Goal: Information Seeking & Learning: Learn about a topic

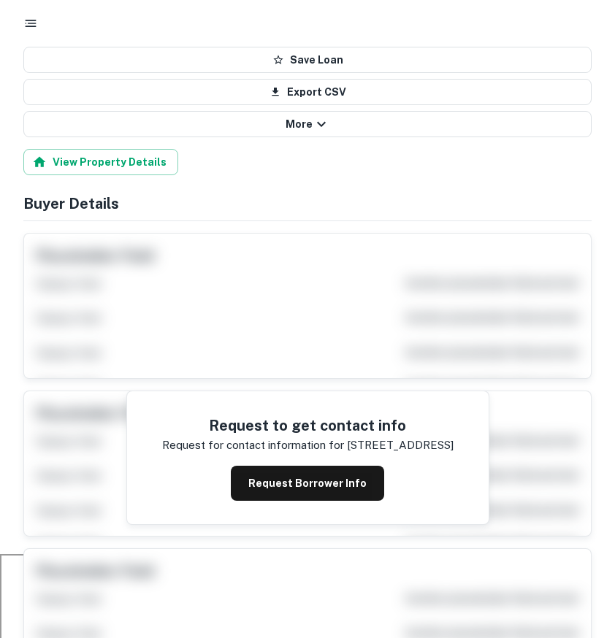
scroll to position [89, 0]
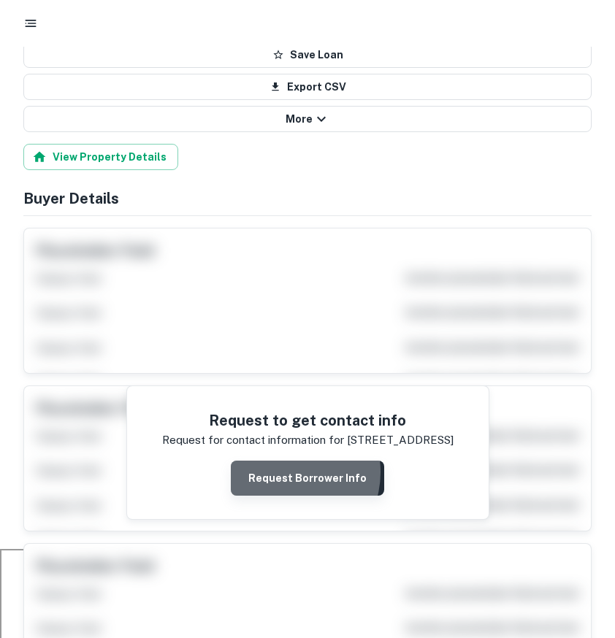
click at [285, 472] on button "Request Borrower Info" at bounding box center [307, 478] width 153 height 35
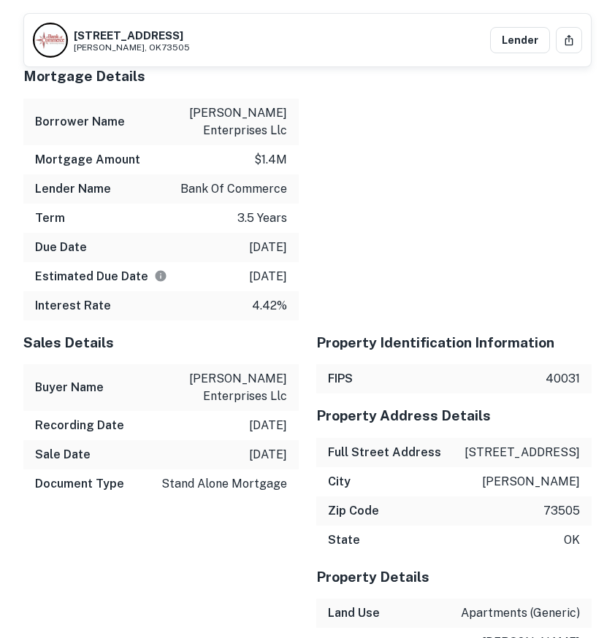
scroll to position [1391, 0]
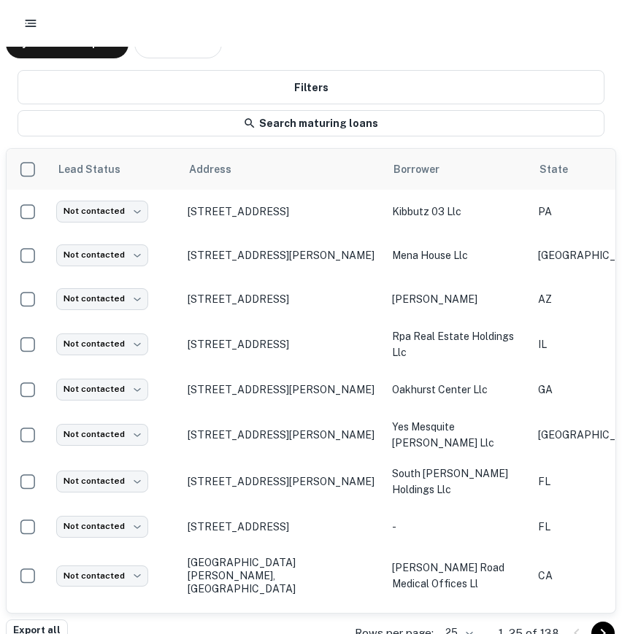
scroll to position [0, 932]
click at [22, 9] on div at bounding box center [311, 23] width 622 height 47
click at [23, 15] on button "button" at bounding box center [31, 23] width 26 height 26
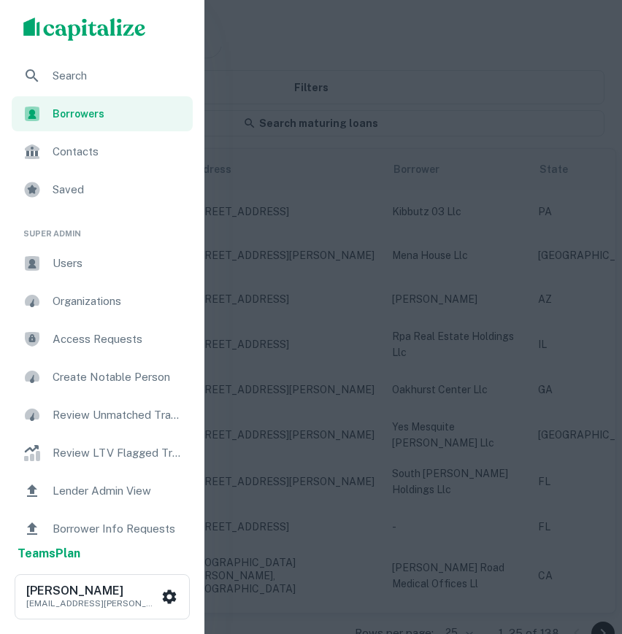
click at [61, 60] on div "Search" at bounding box center [102, 75] width 181 height 35
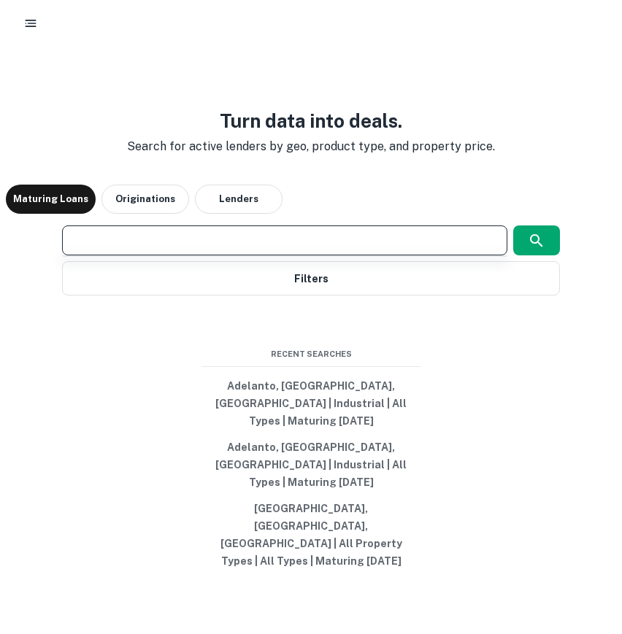
click at [288, 249] on input "text" at bounding box center [285, 240] width 432 height 17
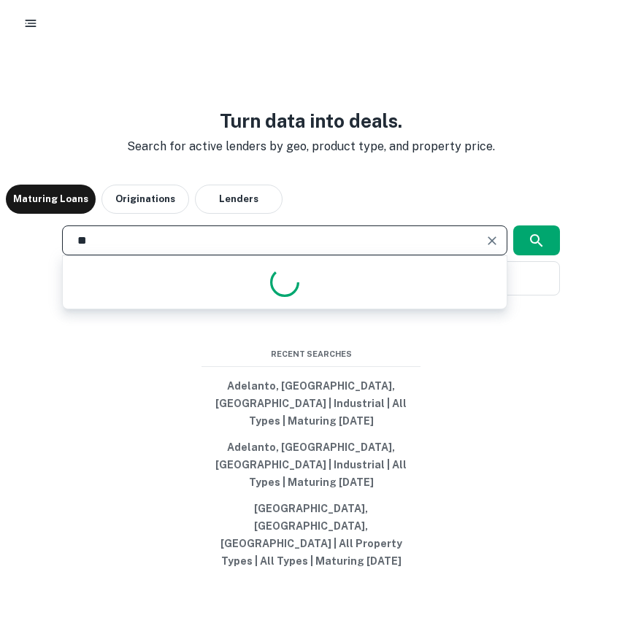
type input "*"
type input "******"
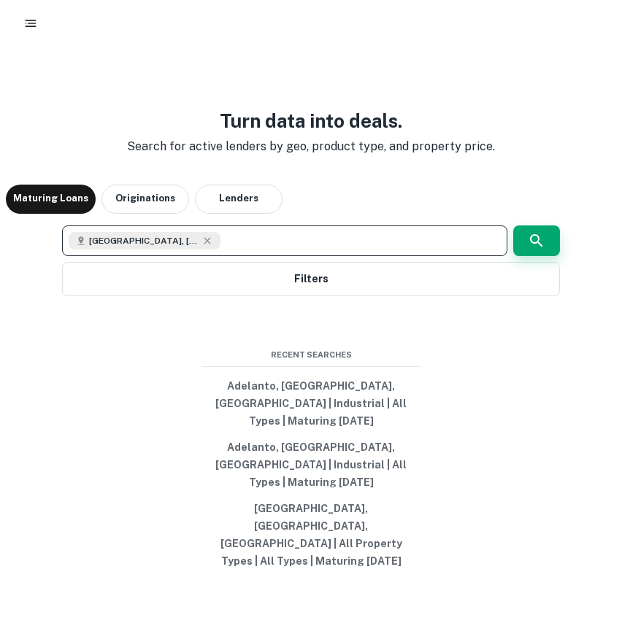
click at [553, 256] on button "button" at bounding box center [536, 241] width 47 height 31
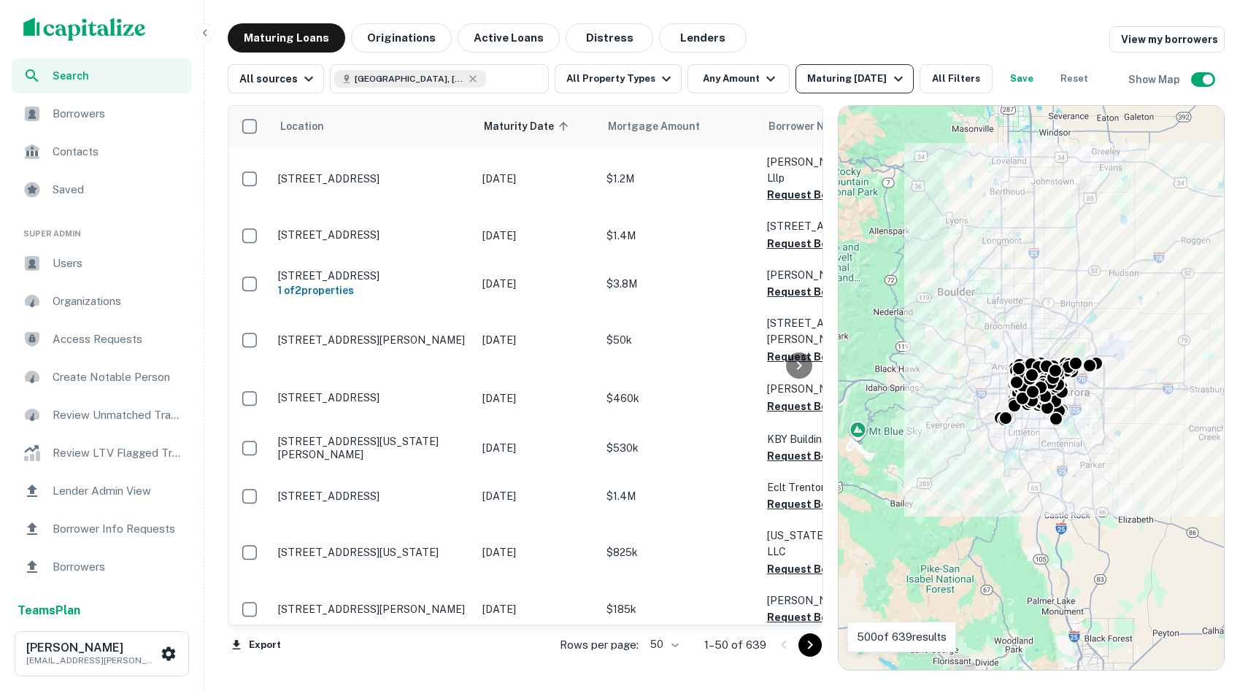
click at [621, 82] on div "Maturing In 1 Year" at bounding box center [857, 79] width 99 height 18
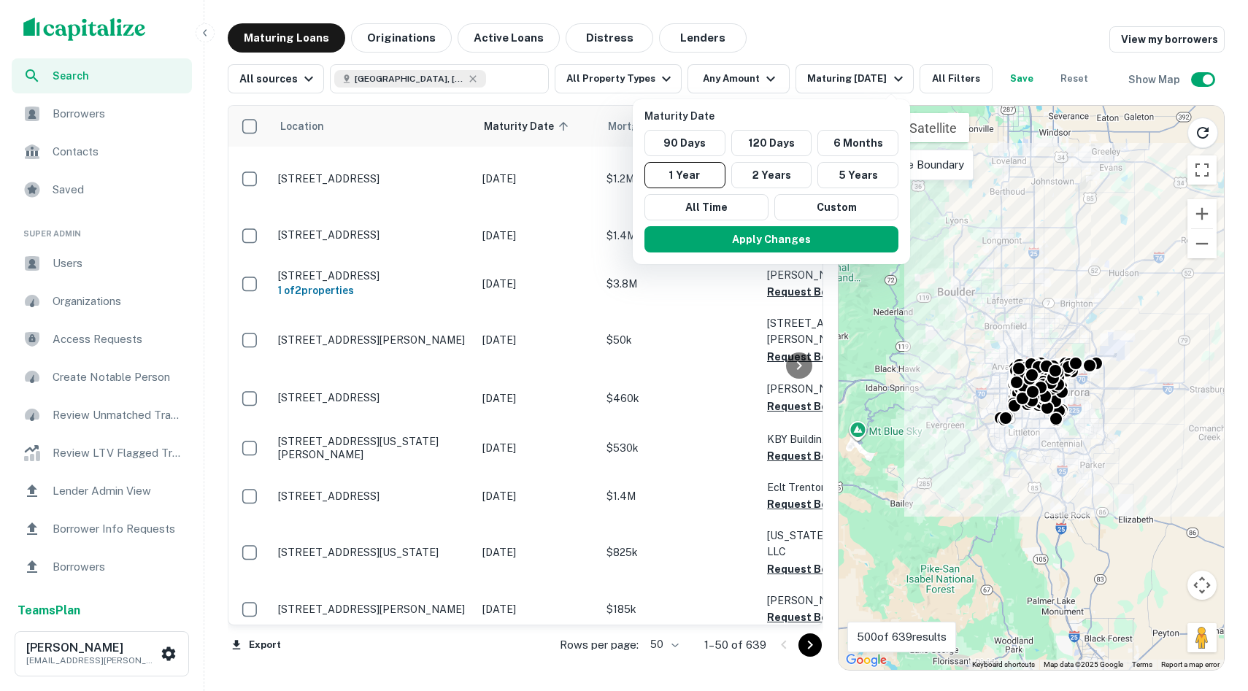
click at [621, 81] on div at bounding box center [624, 345] width 1248 height 691
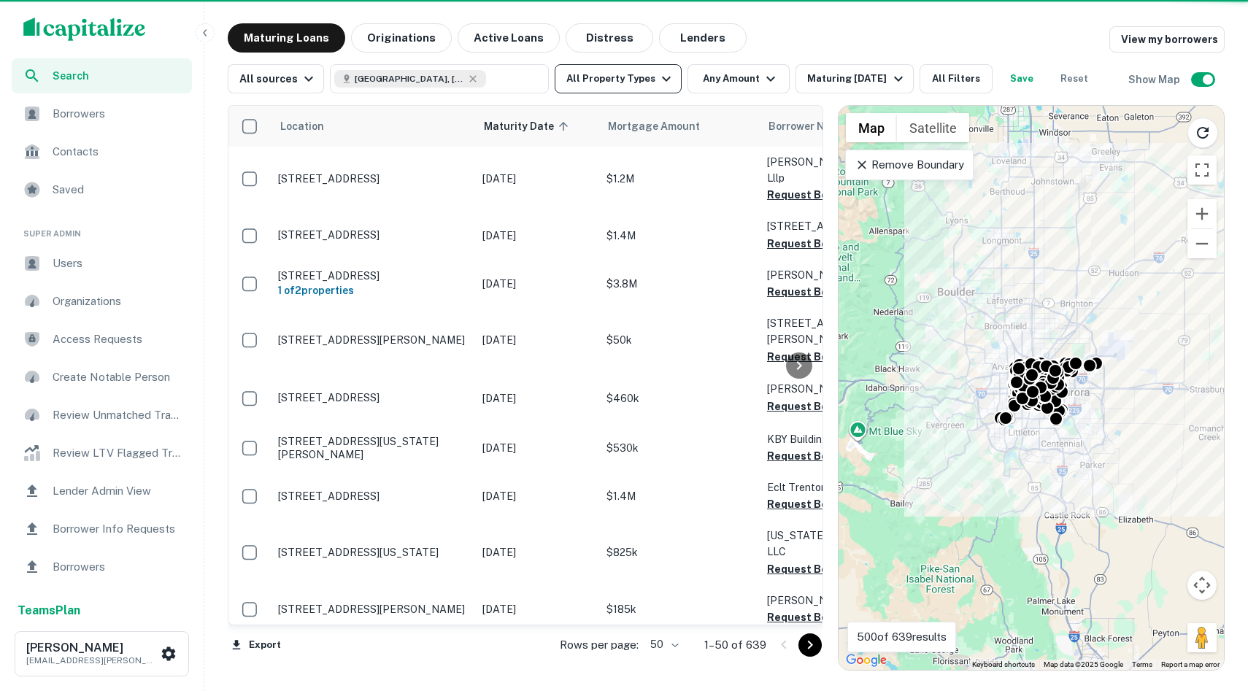
click at [596, 83] on button "All Property Types" at bounding box center [618, 78] width 127 height 29
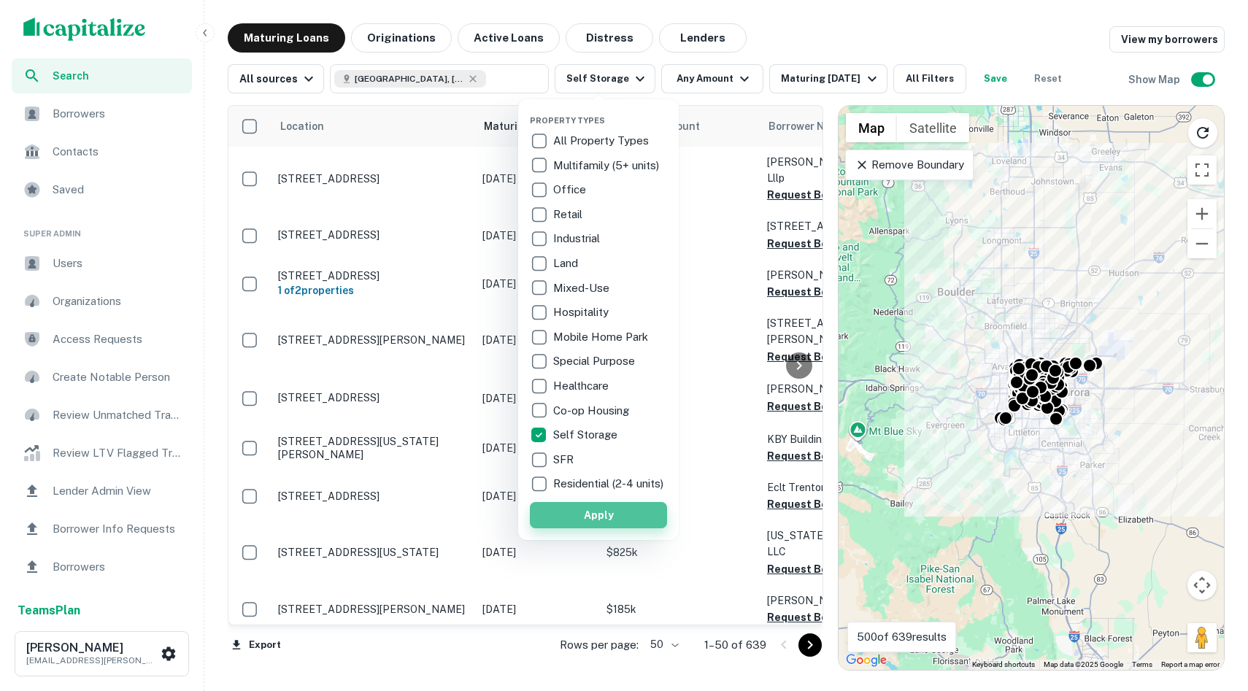
click at [594, 516] on button "Apply" at bounding box center [598, 515] width 137 height 26
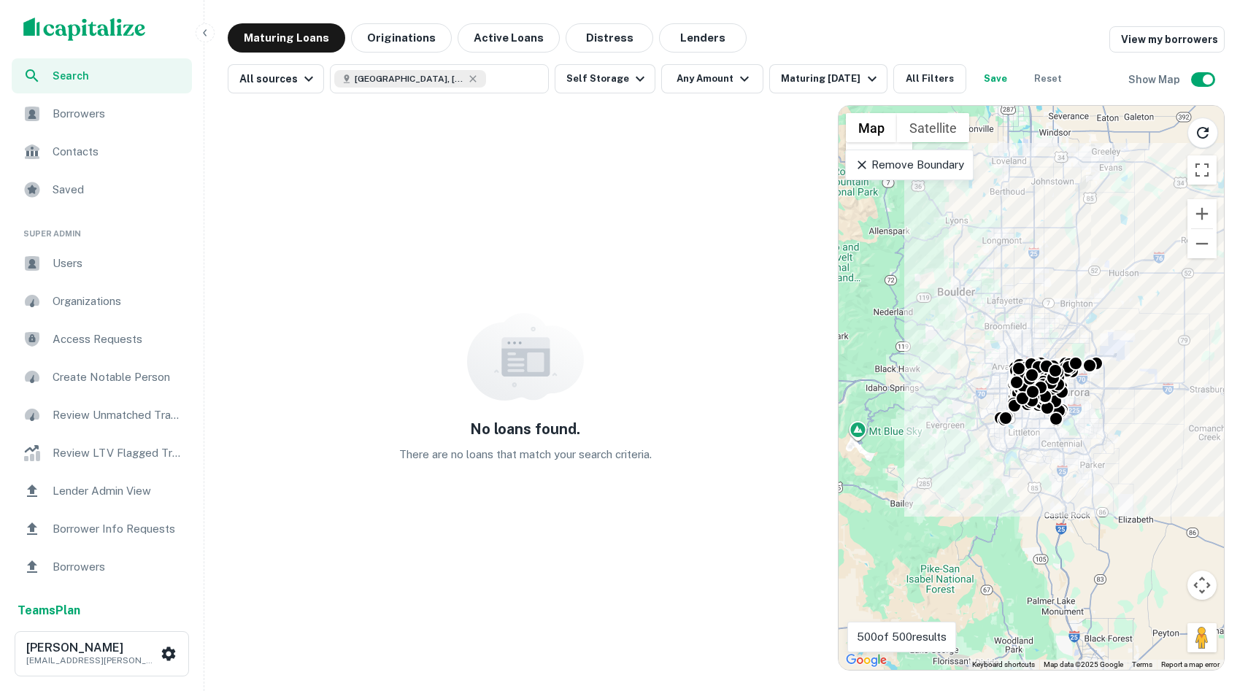
click at [621, 166] on p "Remove Boundary" at bounding box center [909, 165] width 109 height 18
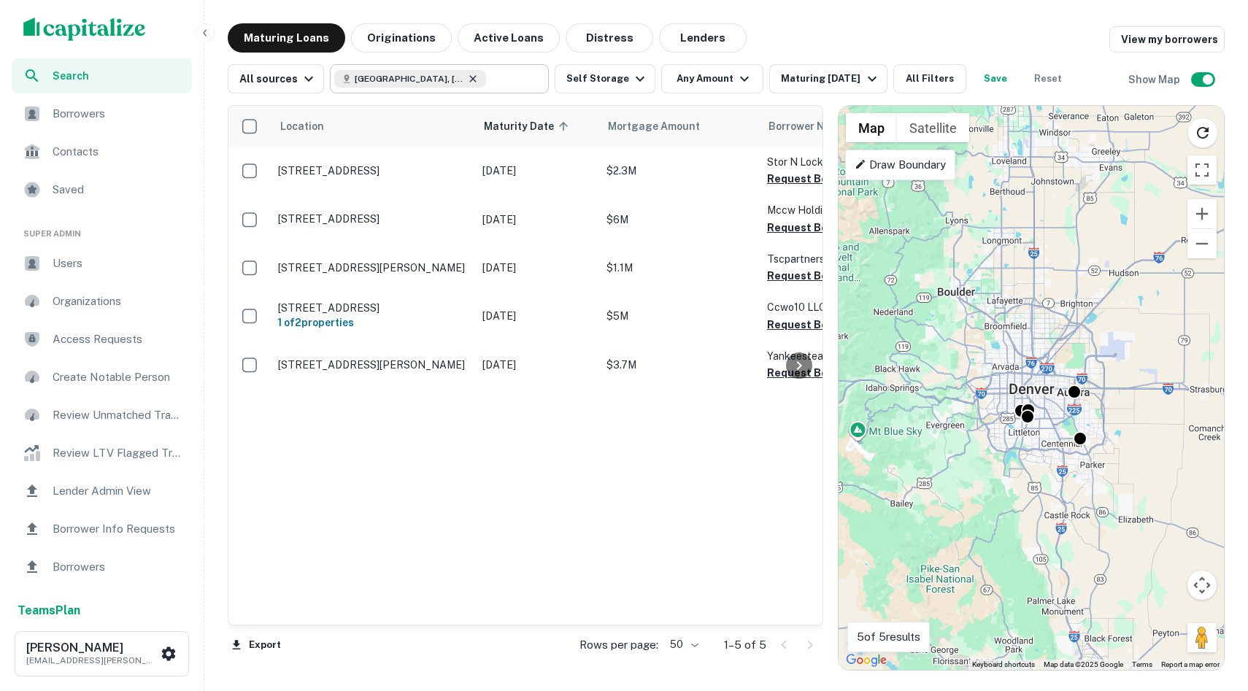
click at [467, 80] on icon at bounding box center [473, 79] width 12 height 12
type input "**********"
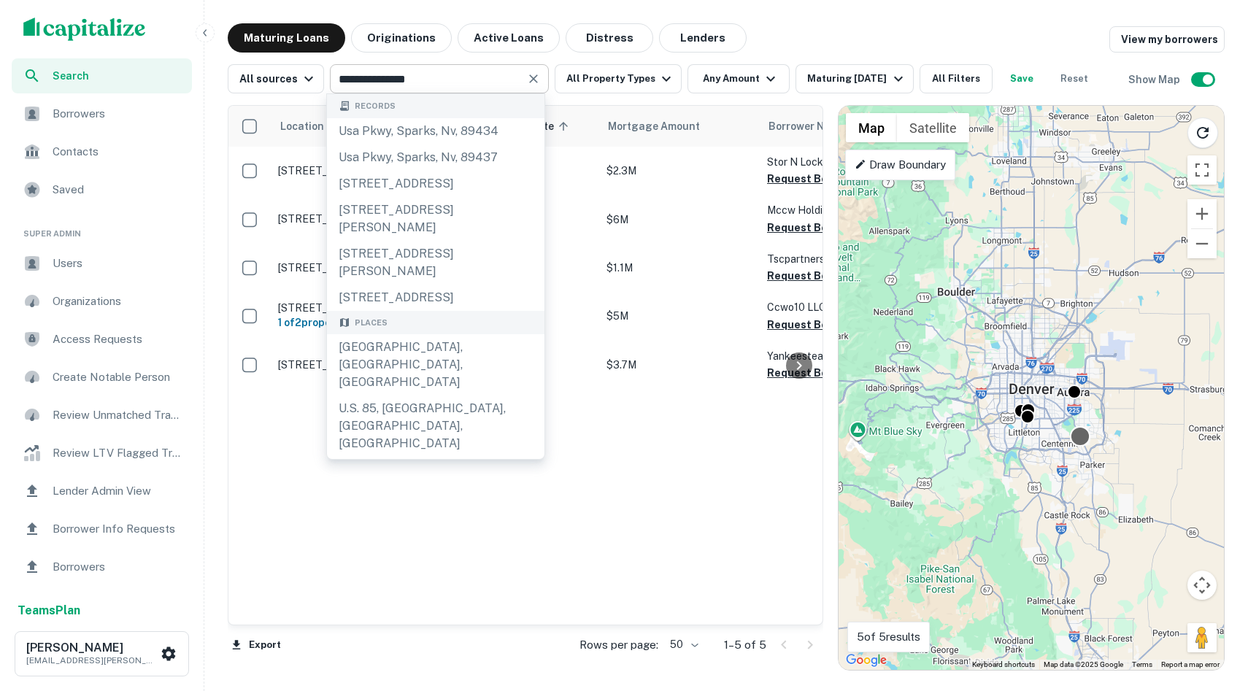
click at [621, 436] on div at bounding box center [1080, 436] width 21 height 21
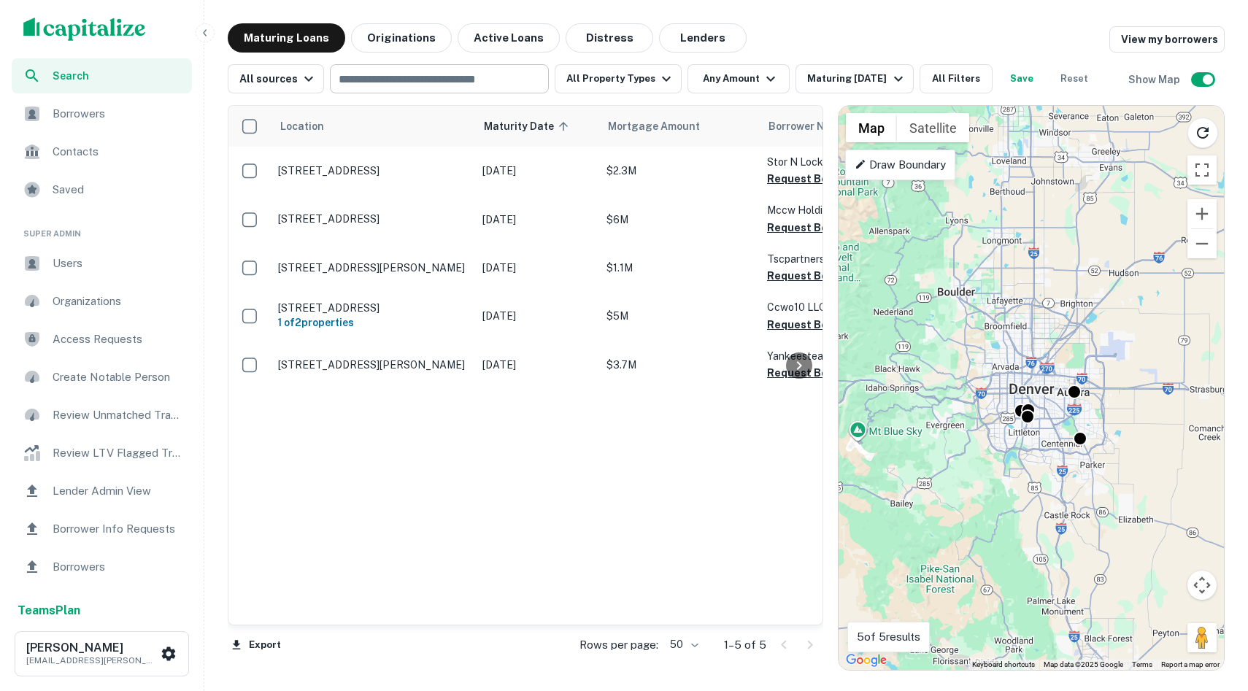
click at [617, 512] on div "Location Maturity Date sorted ascending Mortgage Amount Borrower Name Lender Pu…" at bounding box center [526, 365] width 594 height 519
click at [621, 72] on div "Maturing In 6 Months" at bounding box center [857, 79] width 99 height 18
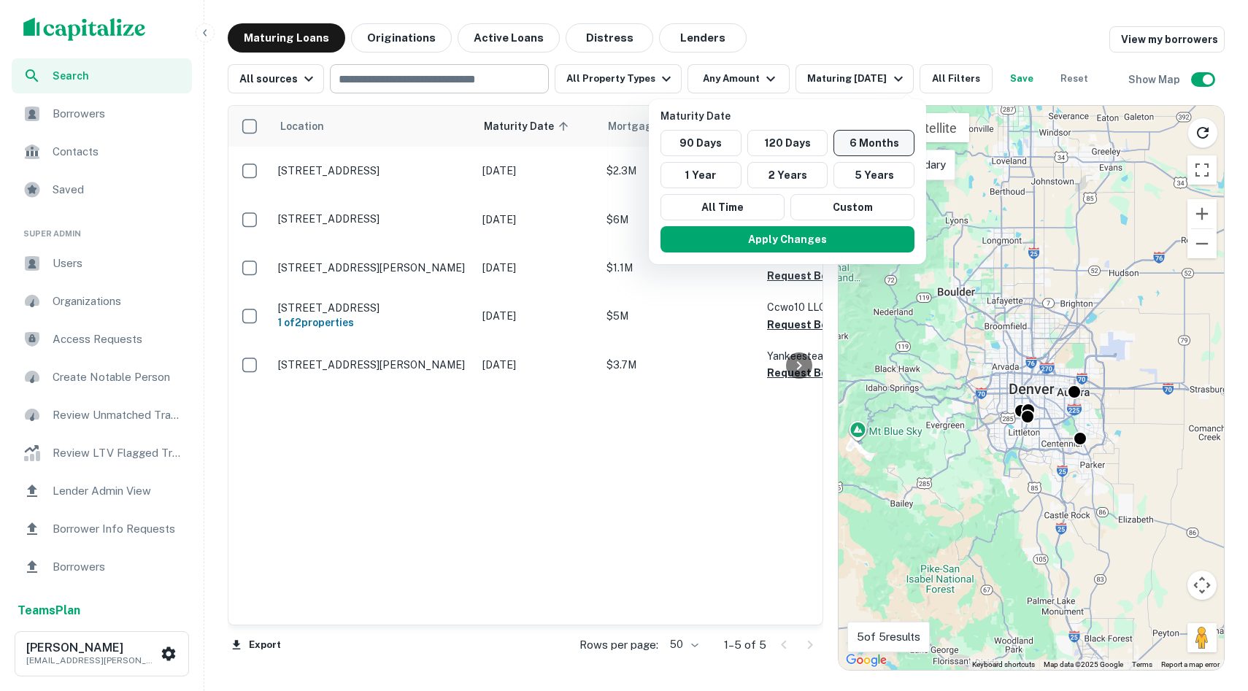
click at [621, 130] on button "6 Months" at bounding box center [874, 143] width 81 height 26
click at [621, 169] on button "1 Year" at bounding box center [701, 175] width 81 height 26
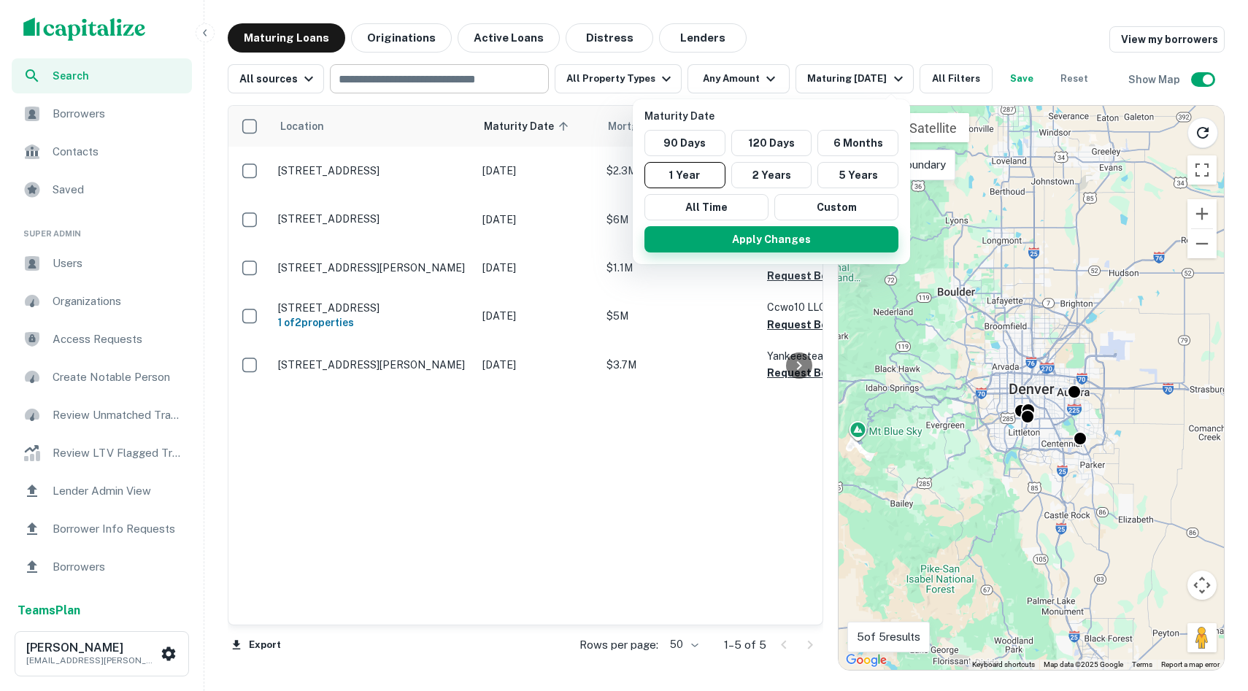
click at [621, 231] on button "Apply Changes" at bounding box center [772, 239] width 254 height 26
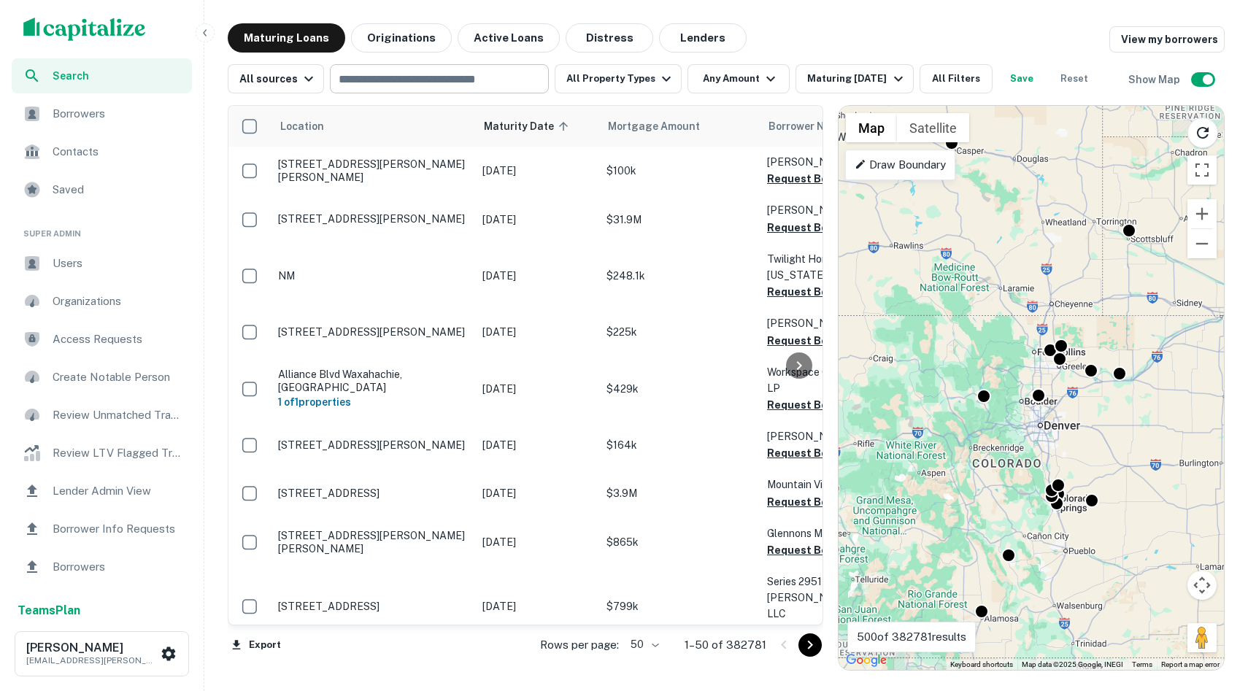
click at [509, 77] on input "text" at bounding box center [438, 79] width 208 height 20
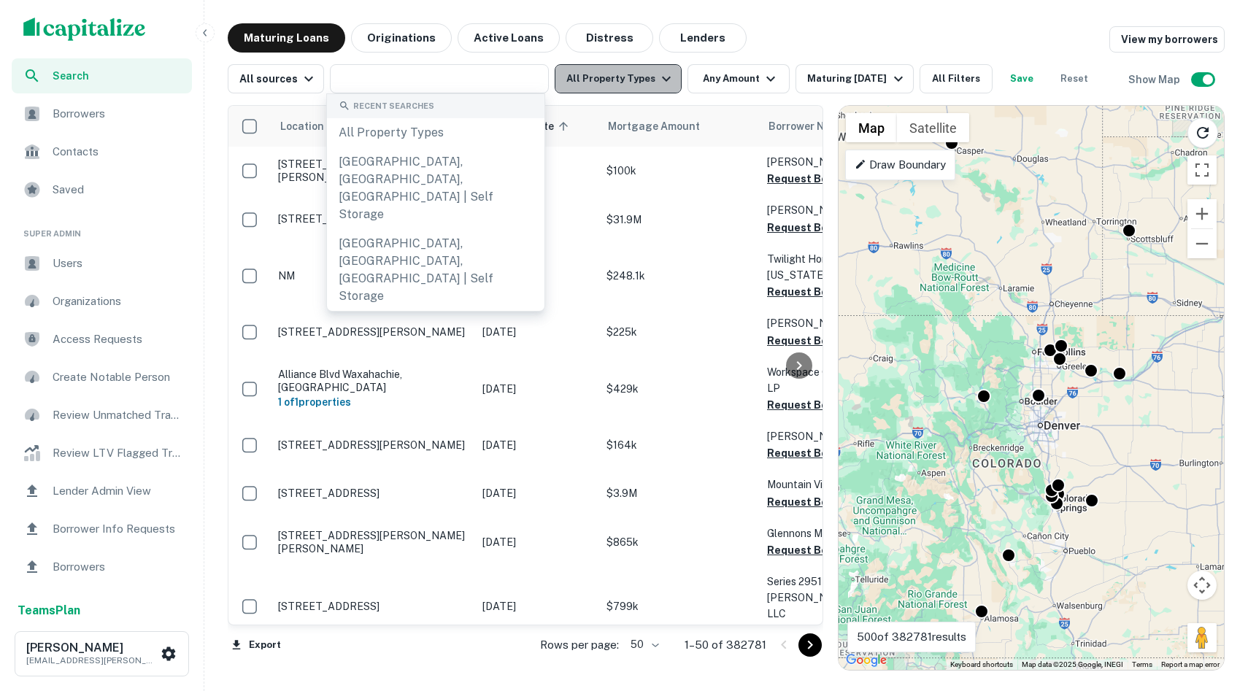
click at [621, 88] on button "All Property Types" at bounding box center [618, 78] width 127 height 29
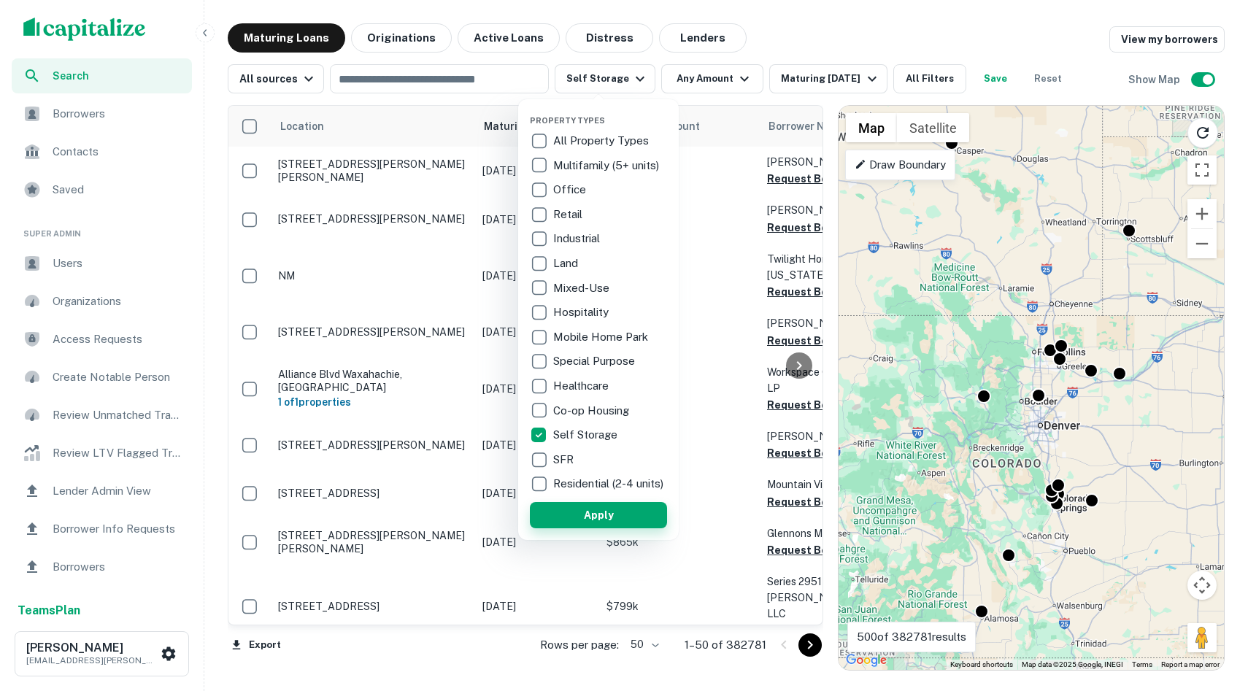
click at [590, 529] on button "Apply" at bounding box center [598, 515] width 137 height 26
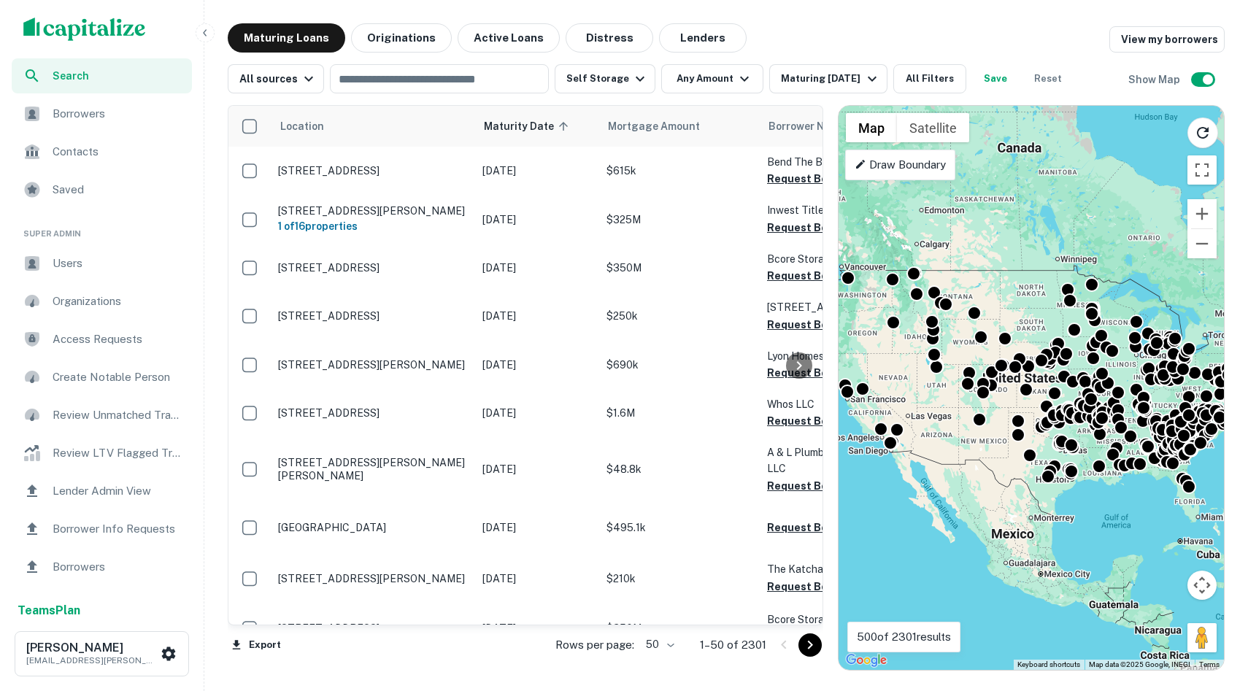
click at [621, 491] on div "To activate drag with keyboard, press Alt + Enter. Once in keyboard drag state,…" at bounding box center [1031, 388] width 385 height 564
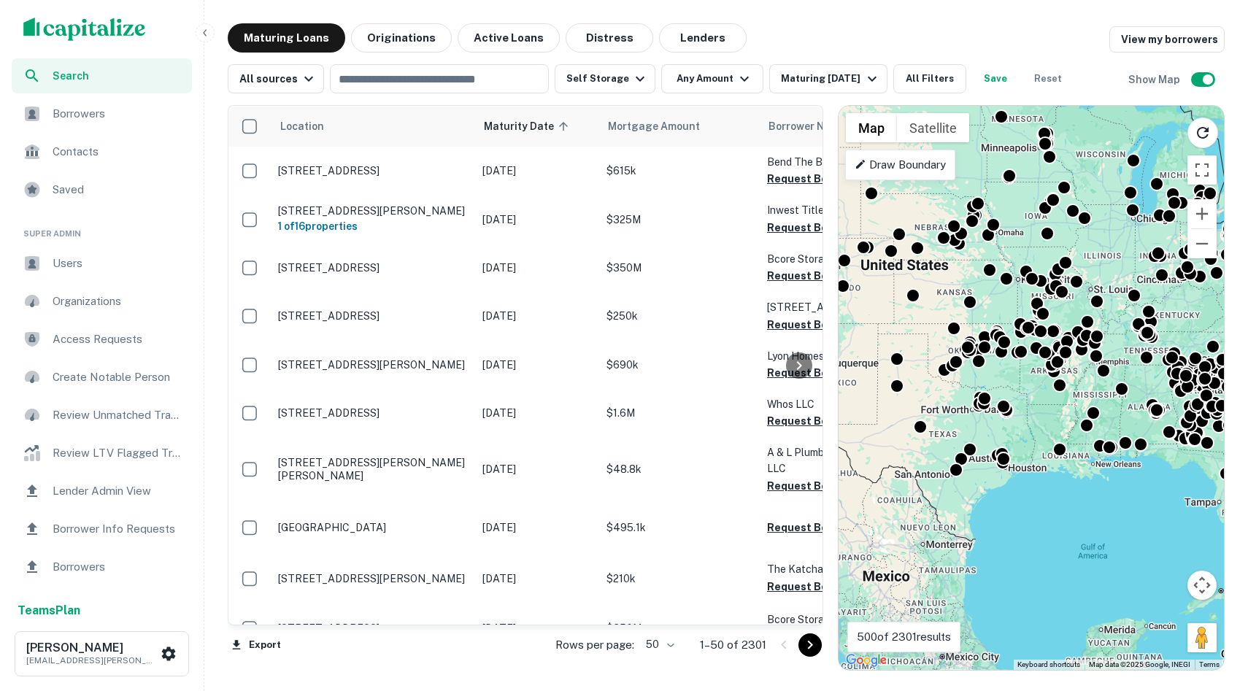
click at [621, 475] on div "To activate drag with keyboard, press Alt + Enter. Once in keyboard drag state,…" at bounding box center [1031, 388] width 385 height 564
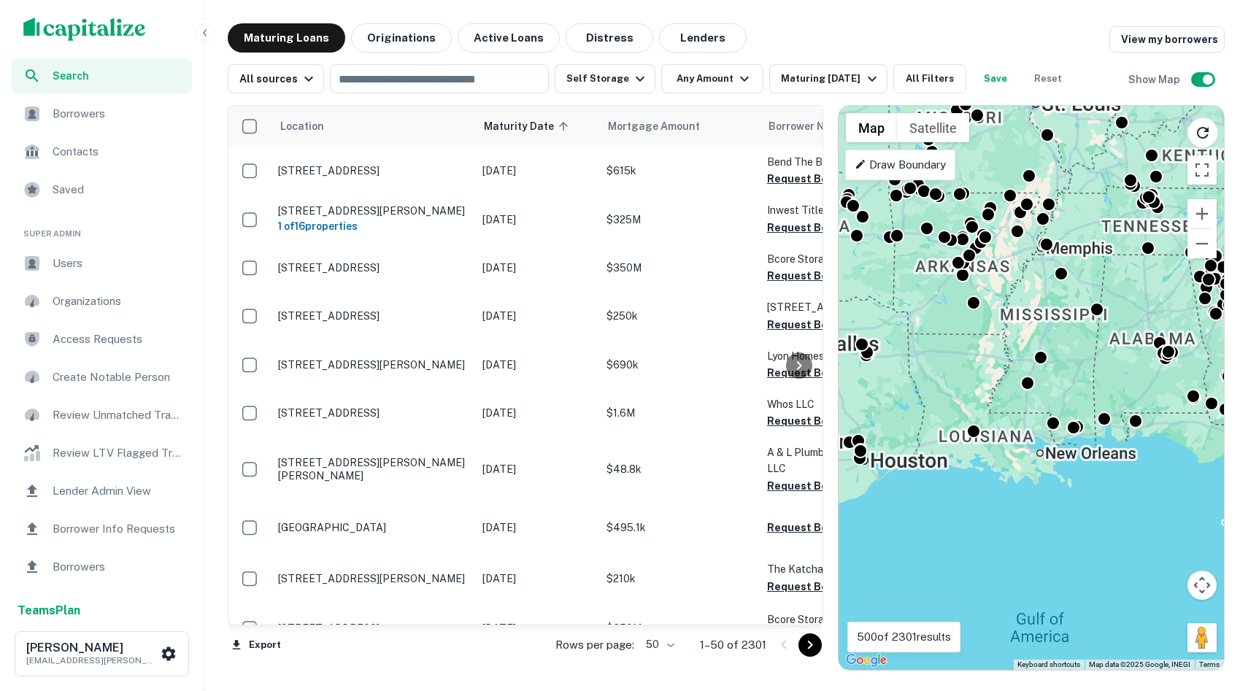
click at [621, 444] on div "To activate drag with keyboard, press Alt + Enter. Once in keyboard drag state,…" at bounding box center [1031, 388] width 385 height 564
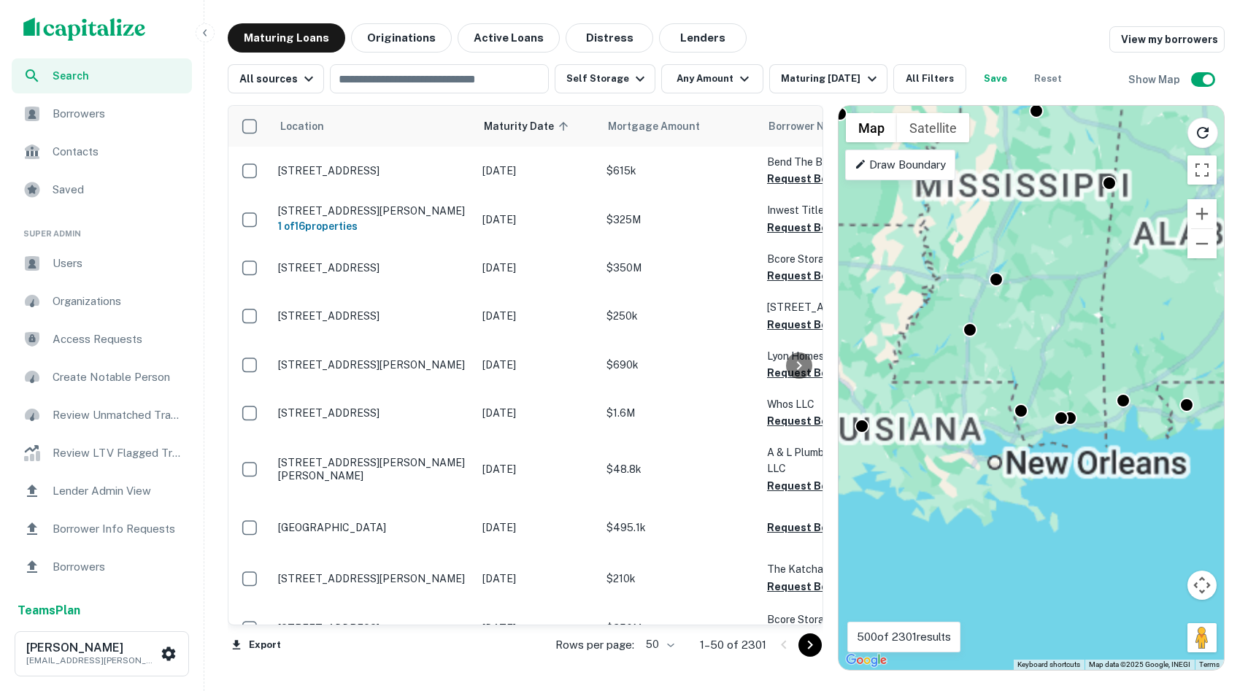
click at [621, 444] on div "To activate drag with keyboard, press Alt + Enter. Once in keyboard drag state,…" at bounding box center [1031, 388] width 385 height 564
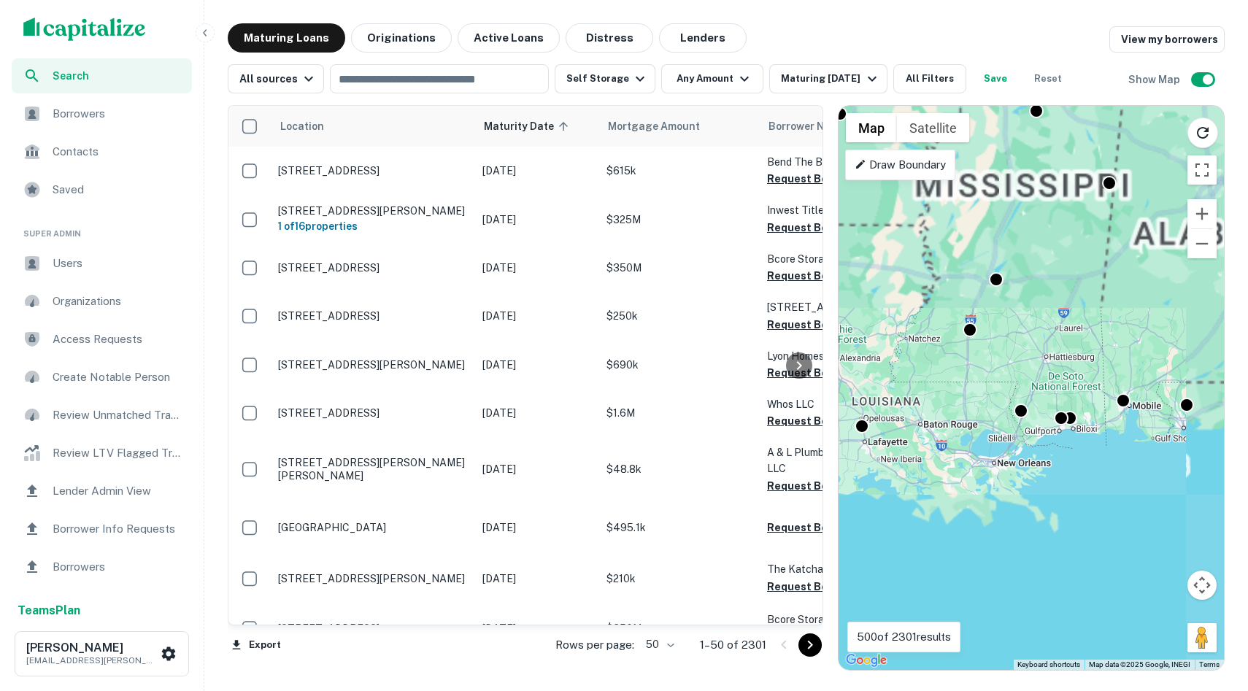
click at [621, 444] on div "To activate drag with keyboard, press Alt + Enter. Once in keyboard drag state,…" at bounding box center [1031, 388] width 385 height 564
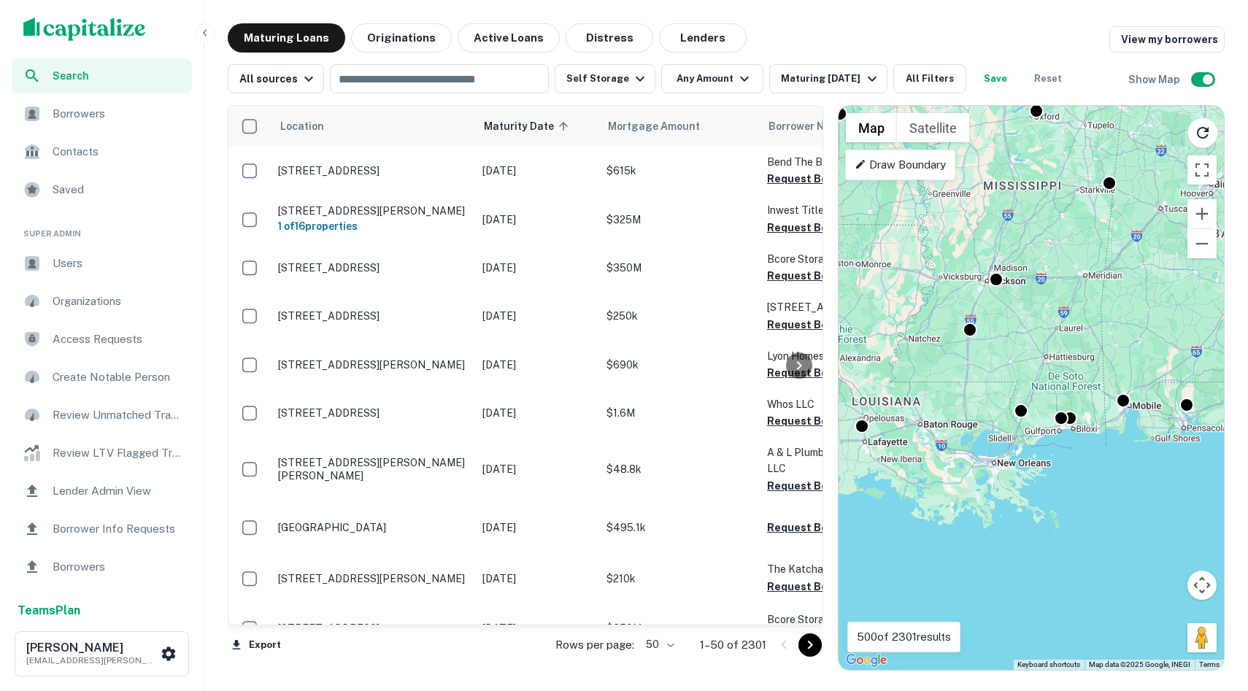
click at [621, 444] on div "To activate drag with keyboard, press Alt + Enter. Once in keyboard drag state,…" at bounding box center [1031, 388] width 385 height 564
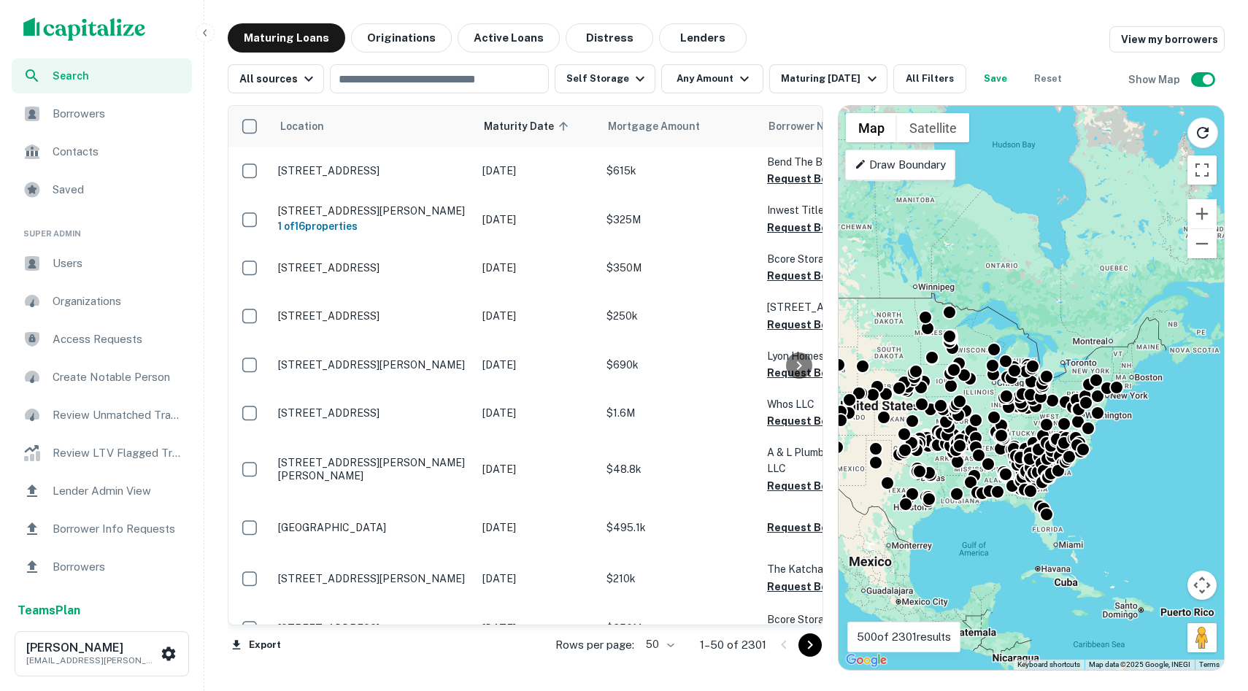
drag, startPoint x: 1082, startPoint y: 465, endPoint x: 981, endPoint y: 507, distance: 109.7
click at [621, 507] on div "To activate drag with keyboard, press Alt + Enter. Once in keyboard drag state,…" at bounding box center [1031, 388] width 385 height 564
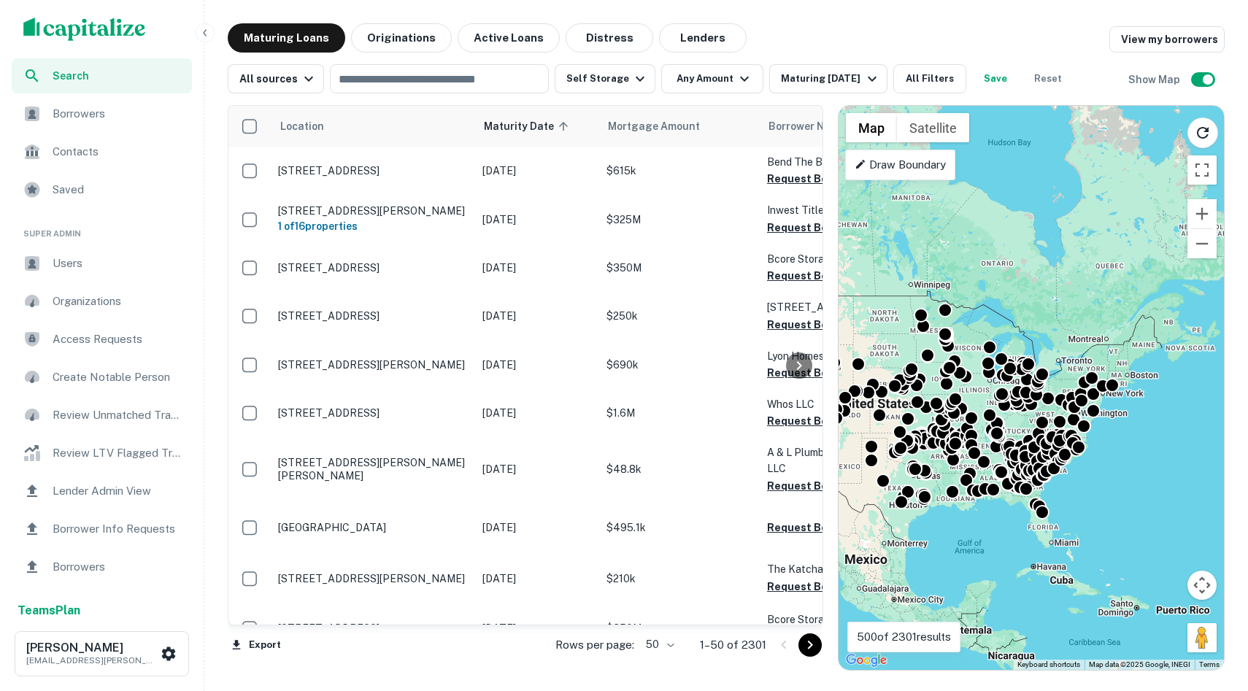
click at [621, 501] on div "To activate drag with keyboard, press Alt + Enter. Once in keyboard drag state,…" at bounding box center [1031, 388] width 385 height 564
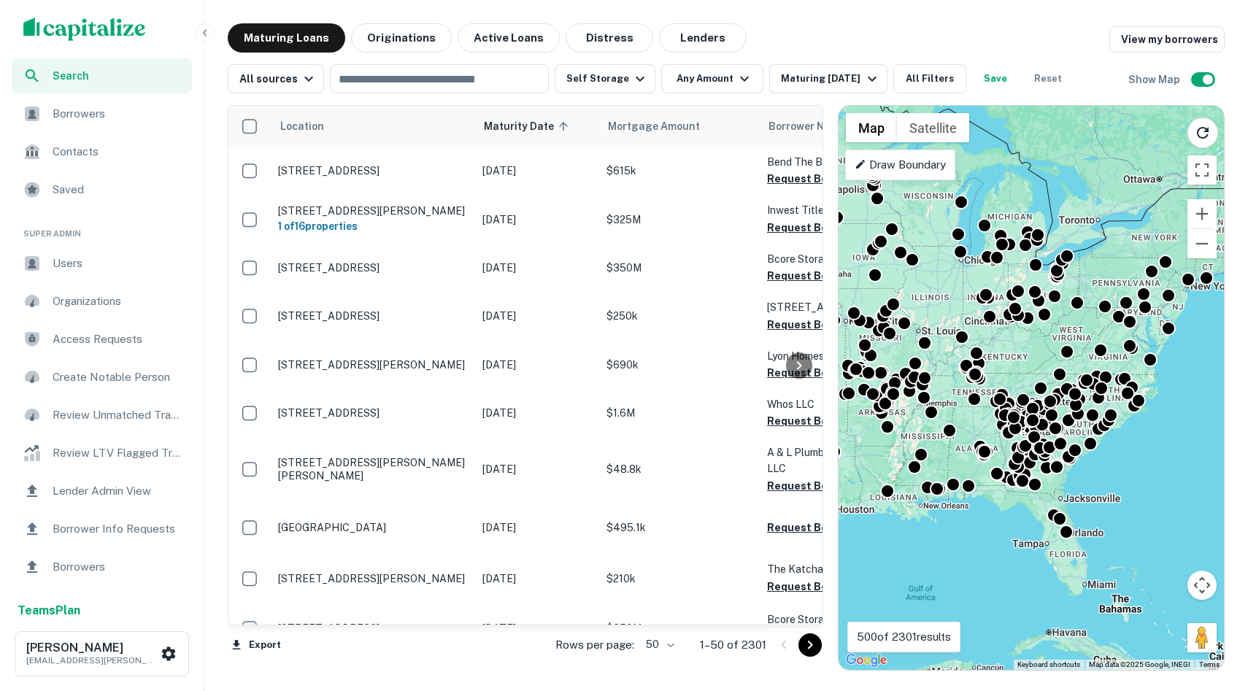
click at [621, 485] on div "To activate drag with keyboard, press Alt + Enter. Once in keyboard drag state,…" at bounding box center [1031, 388] width 385 height 564
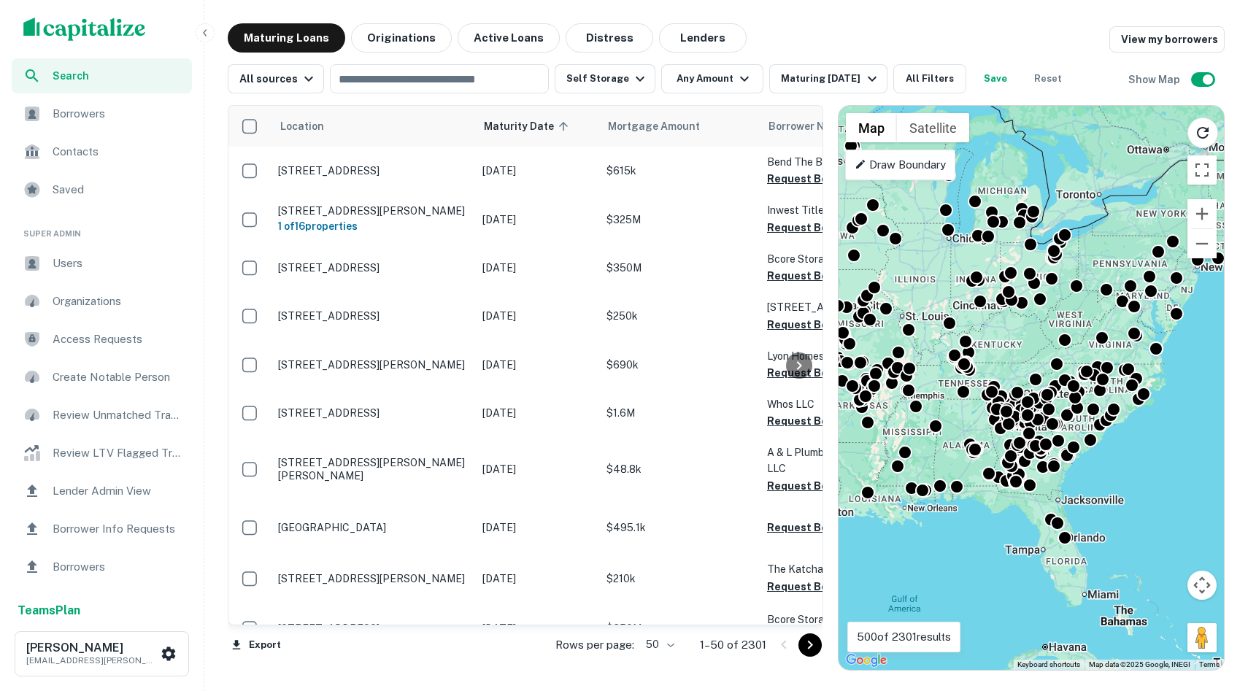
click at [621, 485] on div "To activate drag with keyboard, press Alt + Enter. Once in keyboard drag state,…" at bounding box center [1031, 388] width 385 height 564
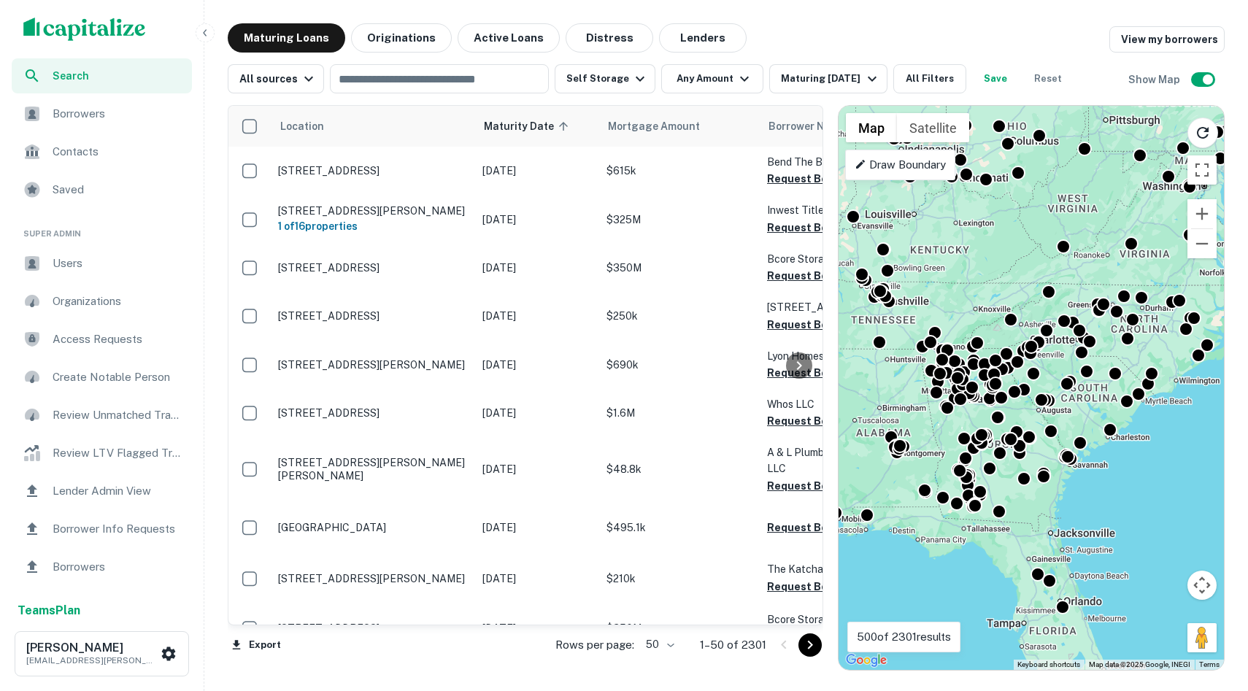
drag, startPoint x: 1067, startPoint y: 466, endPoint x: 1051, endPoint y: 464, distance: 15.5
click at [621, 475] on div "To activate drag with keyboard, press Alt + Enter. Once in keyboard drag state,…" at bounding box center [1031, 388] width 385 height 564
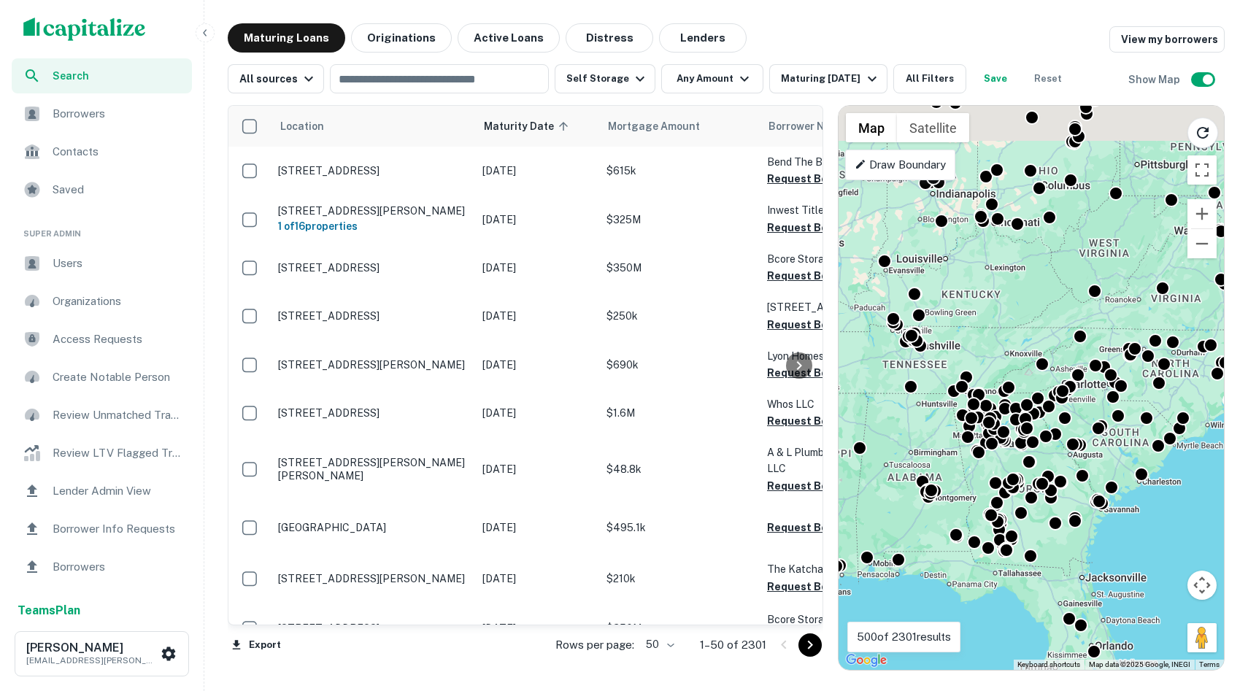
drag, startPoint x: 1047, startPoint y: 459, endPoint x: 1134, endPoint y: 564, distance: 136.4
click at [621, 566] on div "To activate drag with keyboard, press Alt + Enter. Once in keyboard drag state,…" at bounding box center [1031, 388] width 385 height 564
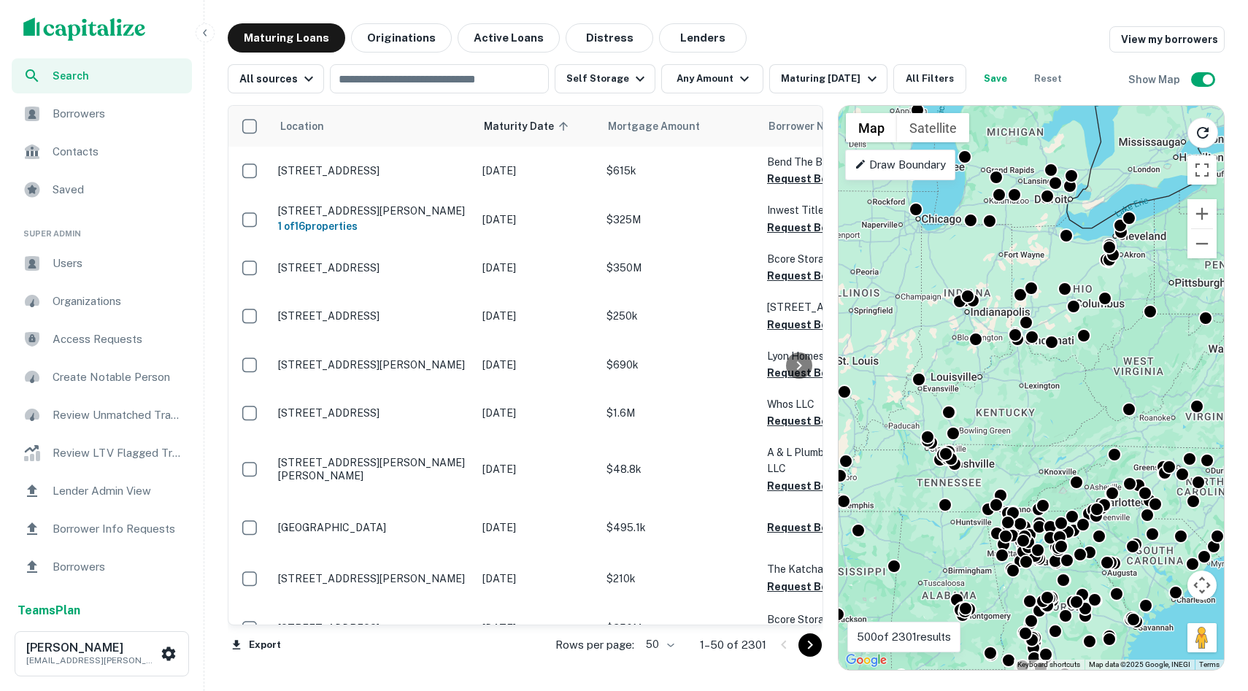
drag, startPoint x: 1048, startPoint y: 365, endPoint x: 1037, endPoint y: 426, distance: 61.7
click at [621, 426] on div "To activate drag with keyboard, press Alt + Enter. Once in keyboard drag state,…" at bounding box center [1031, 388] width 385 height 564
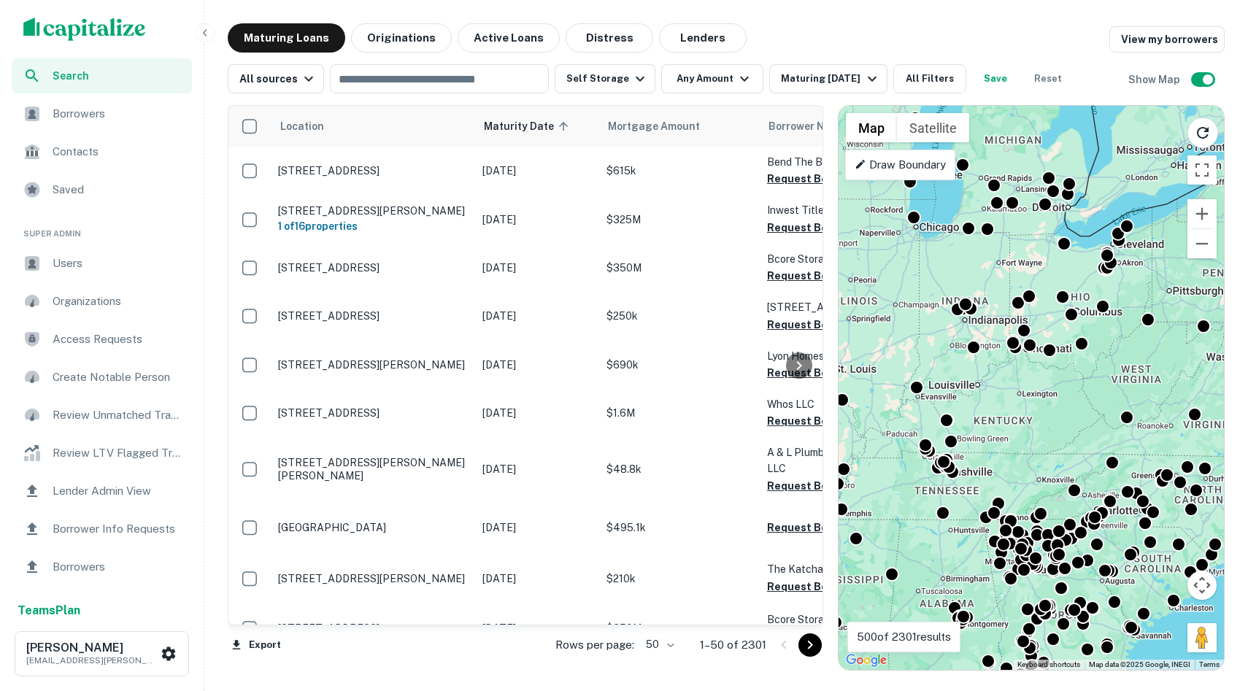
click at [621, 426] on div "To activate drag with keyboard, press Alt + Enter. Once in keyboard drag state,…" at bounding box center [1031, 388] width 385 height 564
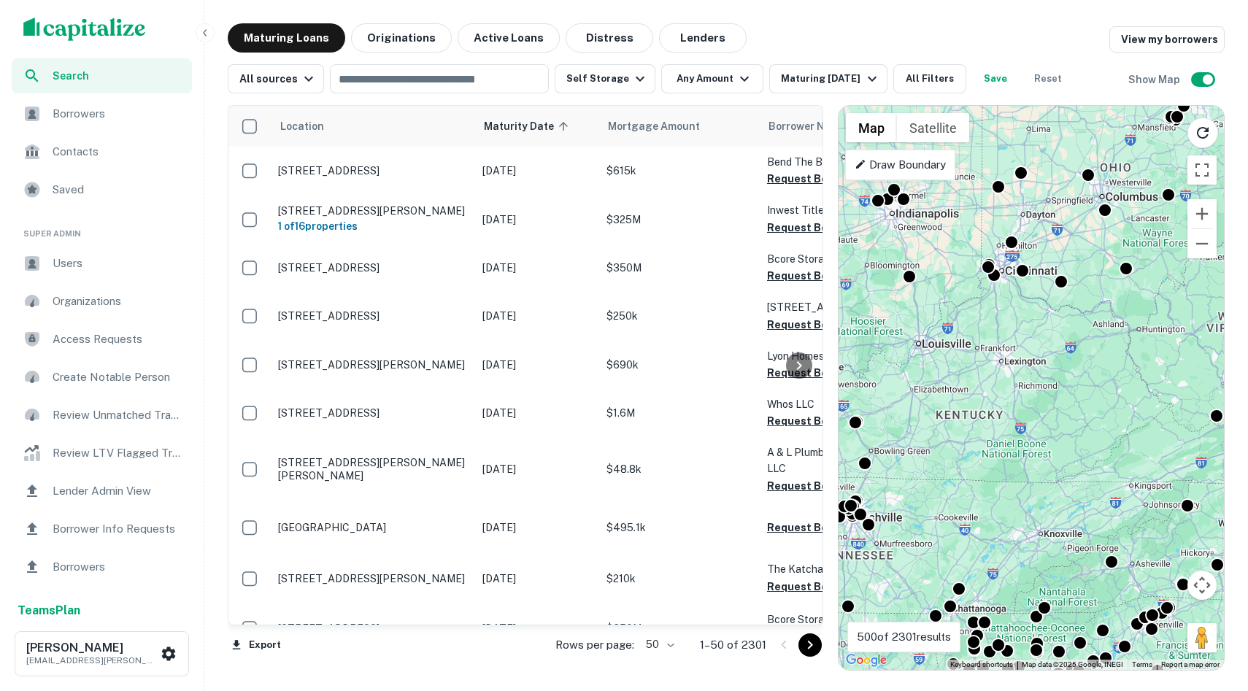
drag, startPoint x: 1050, startPoint y: 388, endPoint x: 1054, endPoint y: 493, distance: 104.5
click at [621, 494] on div "To activate drag with keyboard, press Alt + Enter. Once in keyboard drag state,…" at bounding box center [1031, 388] width 385 height 564
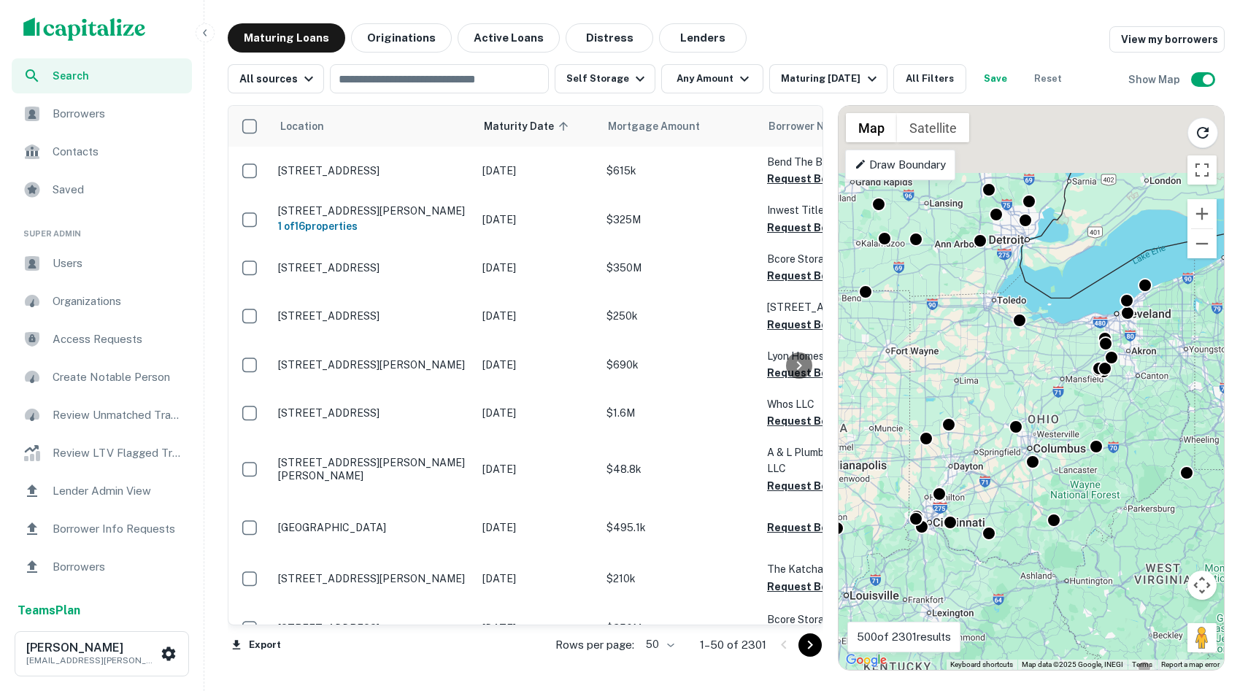
drag, startPoint x: 1059, startPoint y: 444, endPoint x: 1030, endPoint y: 499, distance: 62.4
click at [621, 500] on div "To activate drag with keyboard, press Alt + Enter. Once in keyboard drag state,…" at bounding box center [1031, 388] width 385 height 564
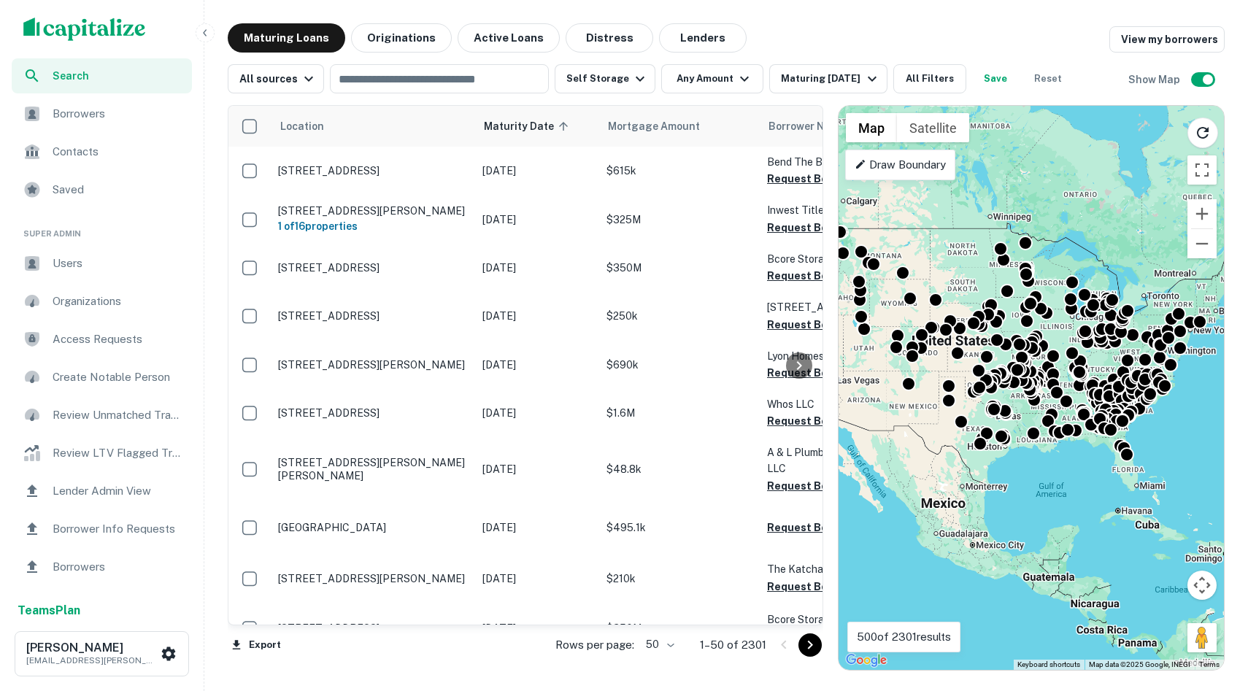
drag, startPoint x: 1031, startPoint y: 324, endPoint x: 1248, endPoint y: 345, distance: 217.8
click at [621, 345] on body "Search Borrowers Contacts Saved Super Admin Users Organizations Access Requests…" at bounding box center [624, 345] width 1248 height 691
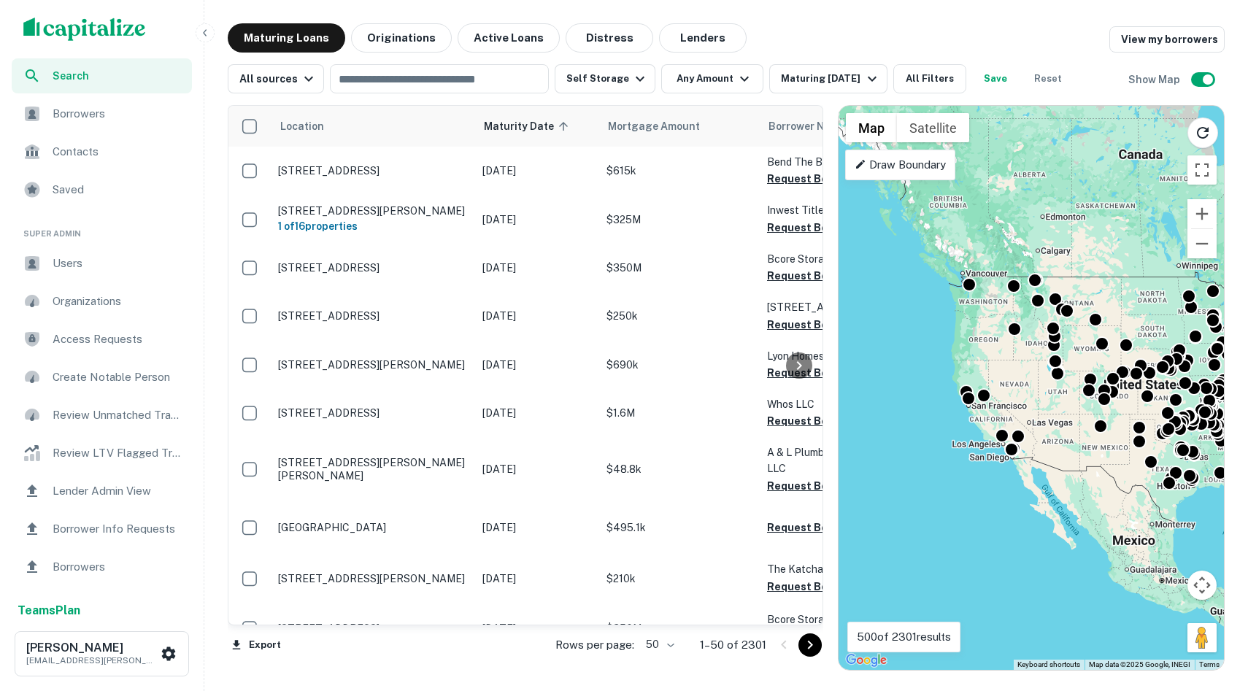
click at [621, 401] on div "To activate drag with keyboard, press Alt + Enter. Once in keyboard drag state,…" at bounding box center [1031, 388] width 385 height 564
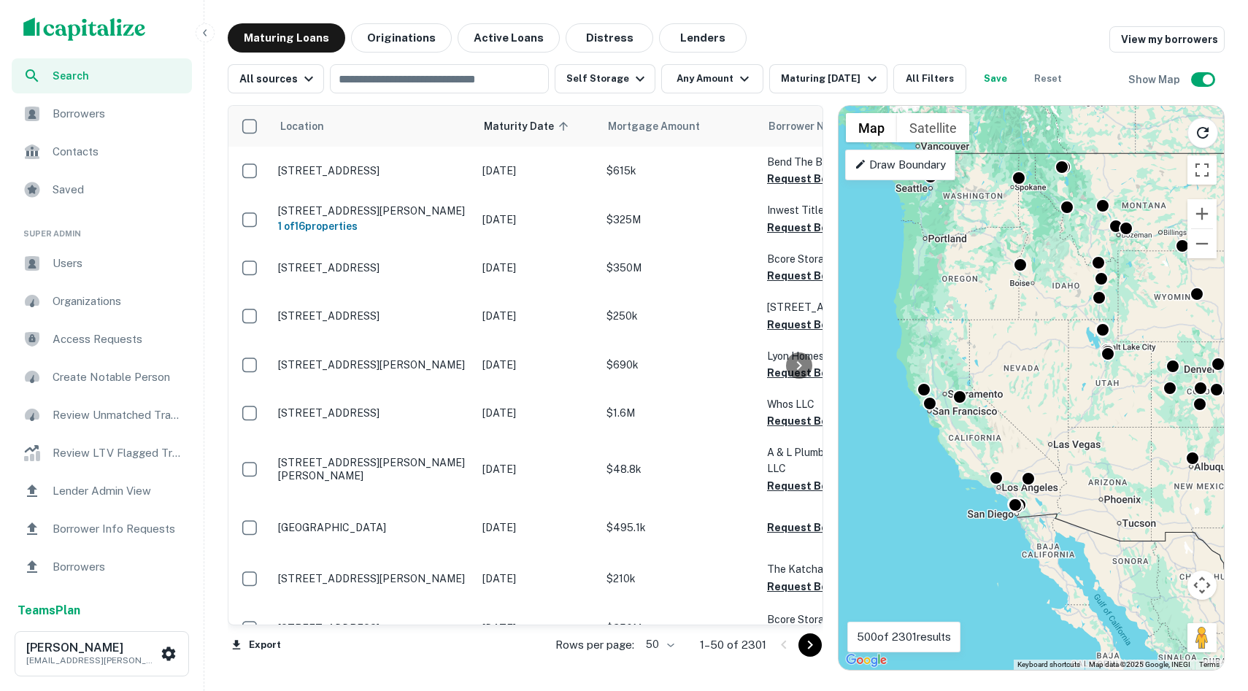
click at [621, 518] on div "To activate drag with keyboard, press Alt + Enter. Once in keyboard drag state,…" at bounding box center [1031, 388] width 385 height 564
click at [621, 517] on div "To activate drag with keyboard, press Alt + Enter. Once in keyboard drag state,…" at bounding box center [1031, 388] width 385 height 564
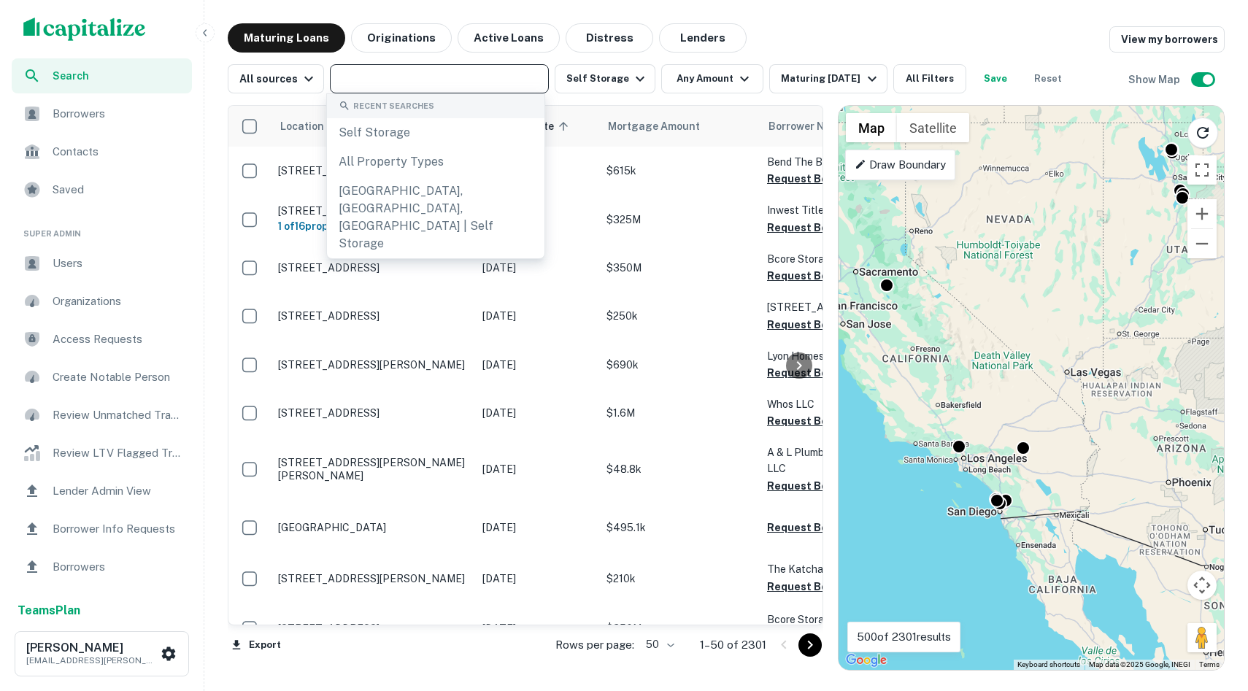
click at [481, 80] on input "text" at bounding box center [438, 79] width 208 height 20
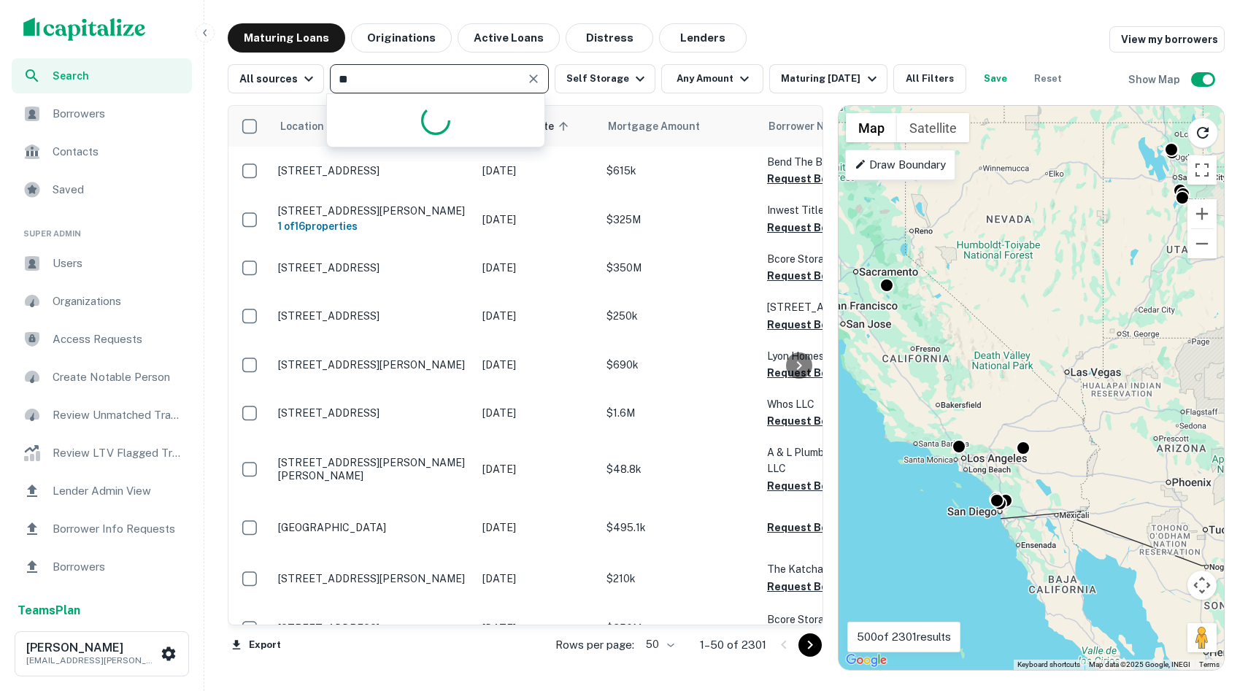
type input "*"
type input "******"
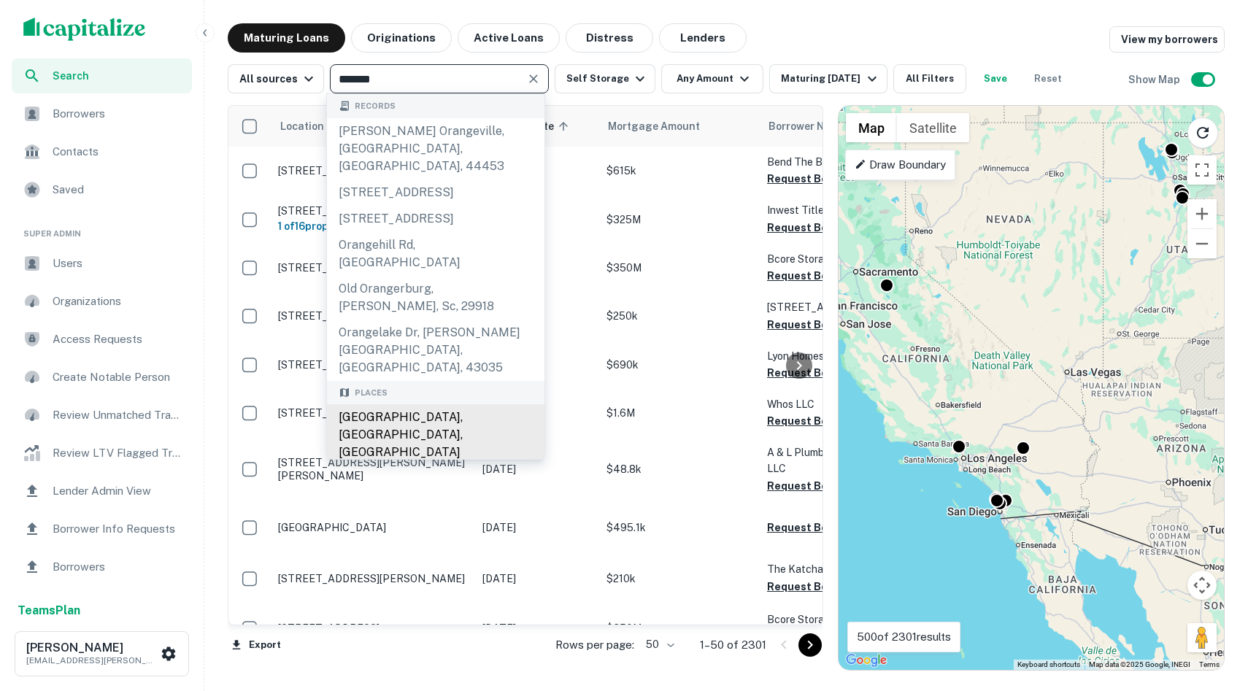
click at [459, 404] on div "Orange County, CA, USA" at bounding box center [436, 434] width 218 height 61
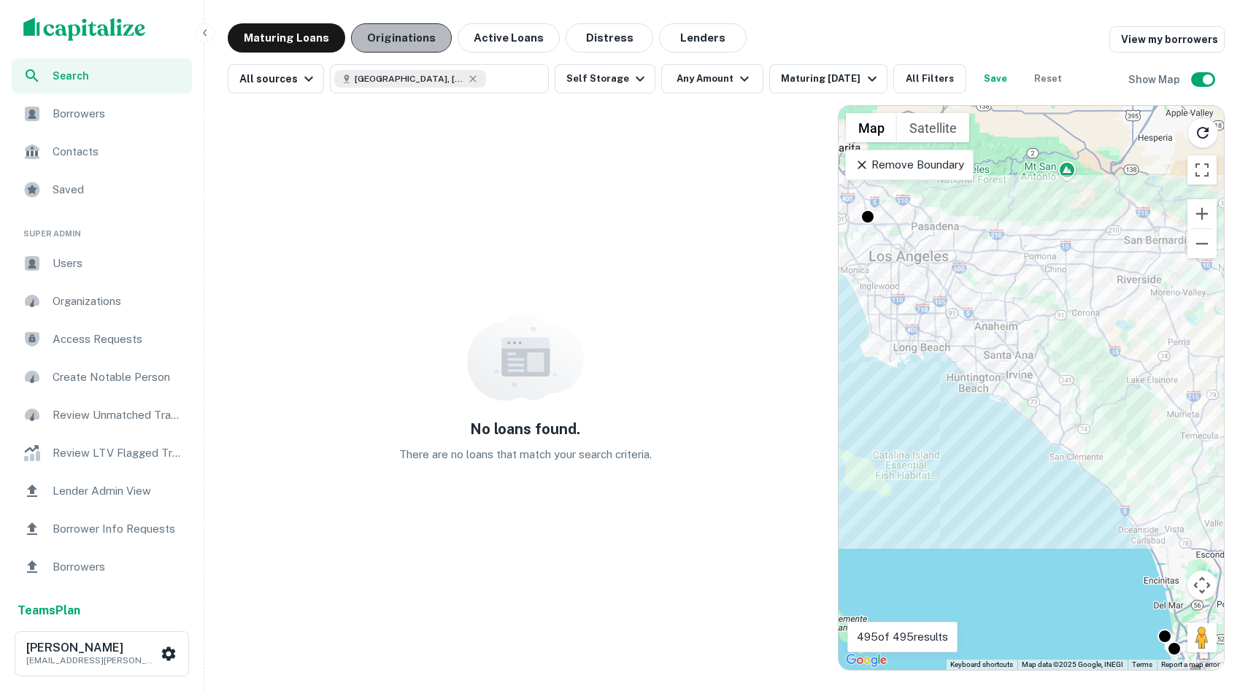
click at [421, 24] on button "Originations" at bounding box center [401, 37] width 101 height 29
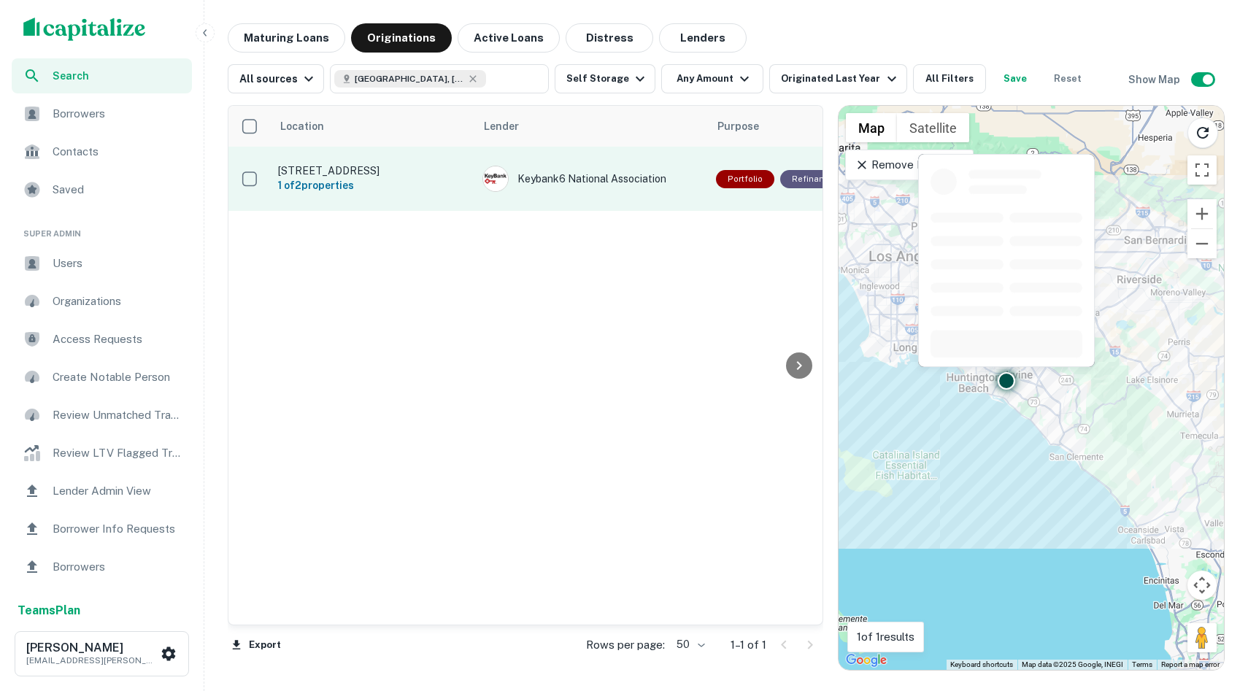
click at [304, 167] on p "6111 Ox Rd VA" at bounding box center [373, 170] width 190 height 13
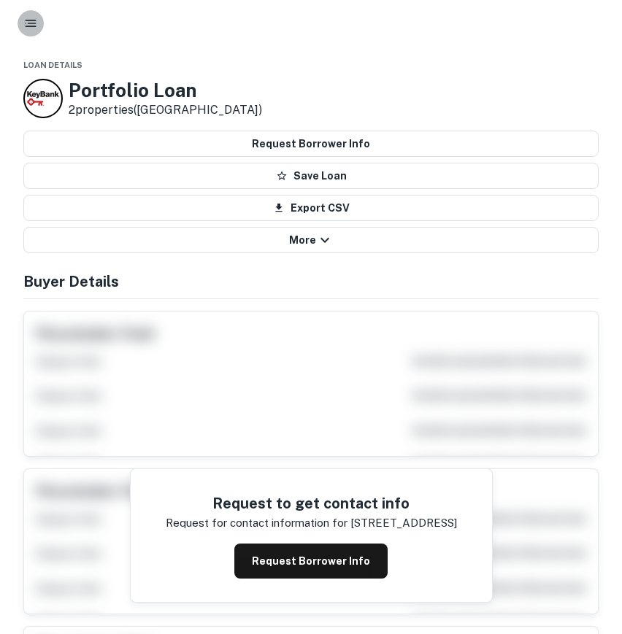
click at [35, 22] on icon "button" at bounding box center [30, 23] width 15 height 15
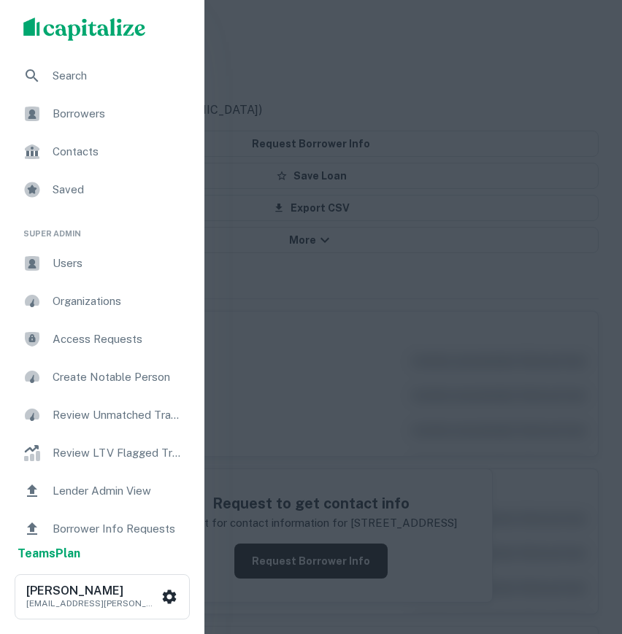
click at [74, 62] on div "Search" at bounding box center [102, 75] width 181 height 35
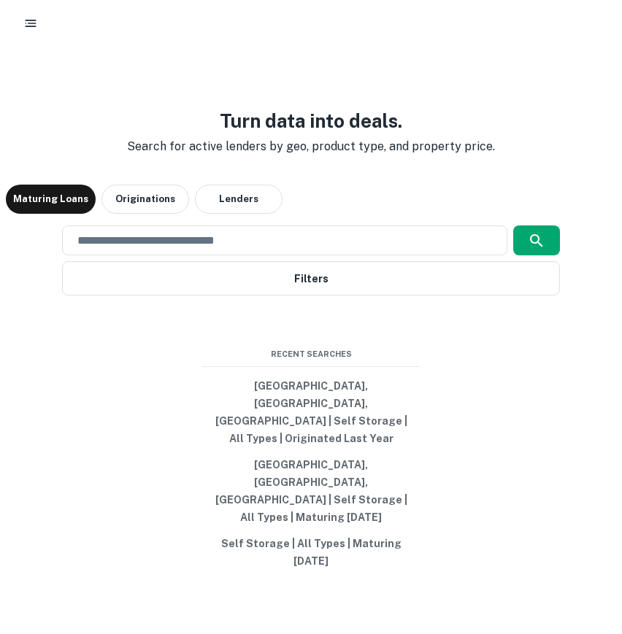
drag, startPoint x: 0, startPoint y: 0, endPoint x: 34, endPoint y: 29, distance: 44.5
click at [34, 29] on icon "button" at bounding box center [30, 23] width 15 height 15
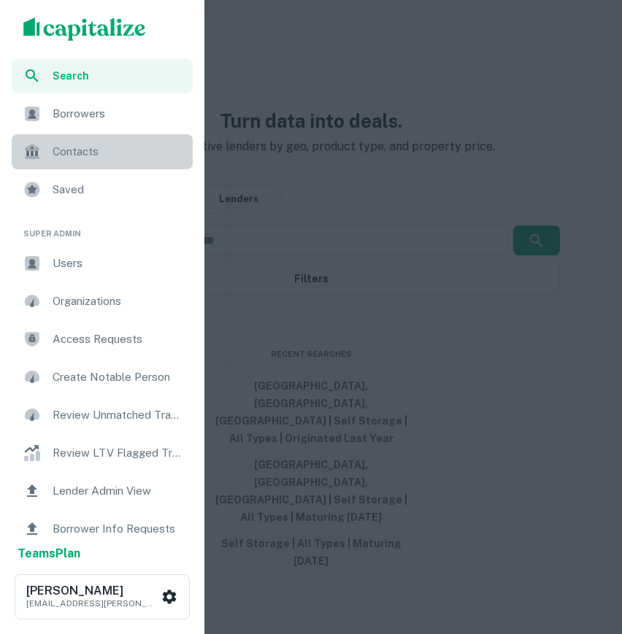
click at [66, 164] on div "Contacts" at bounding box center [102, 151] width 181 height 35
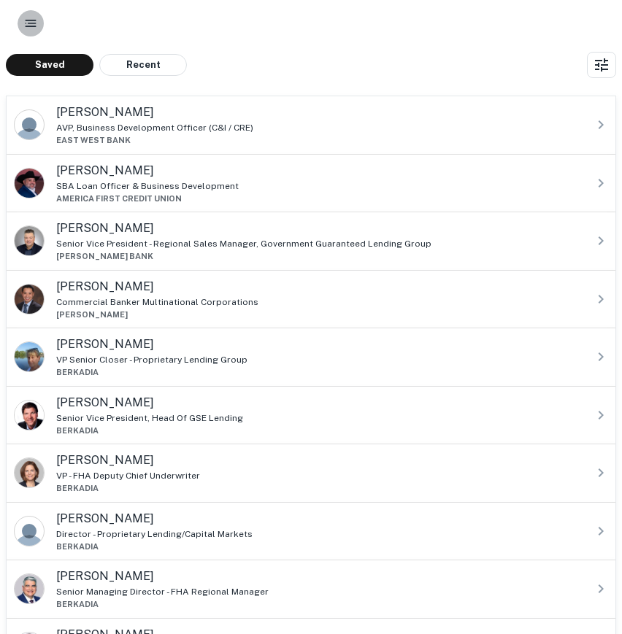
click at [28, 24] on icon "button" at bounding box center [30, 23] width 15 height 15
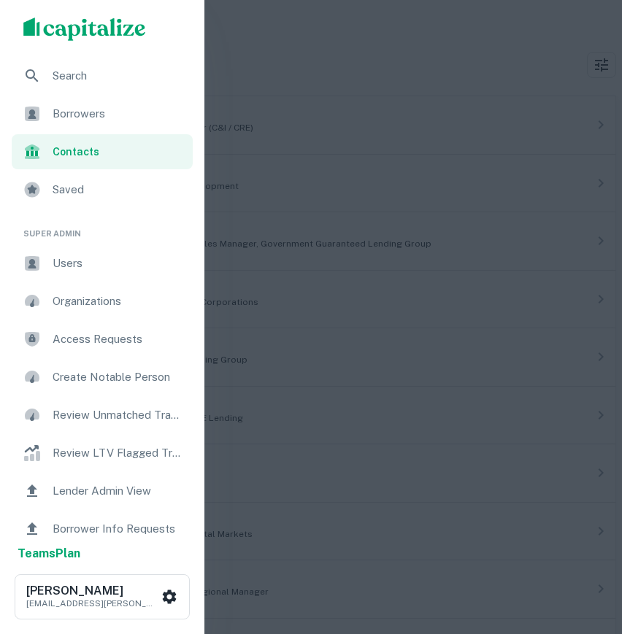
click at [126, 123] on div "Borrowers" at bounding box center [102, 113] width 181 height 35
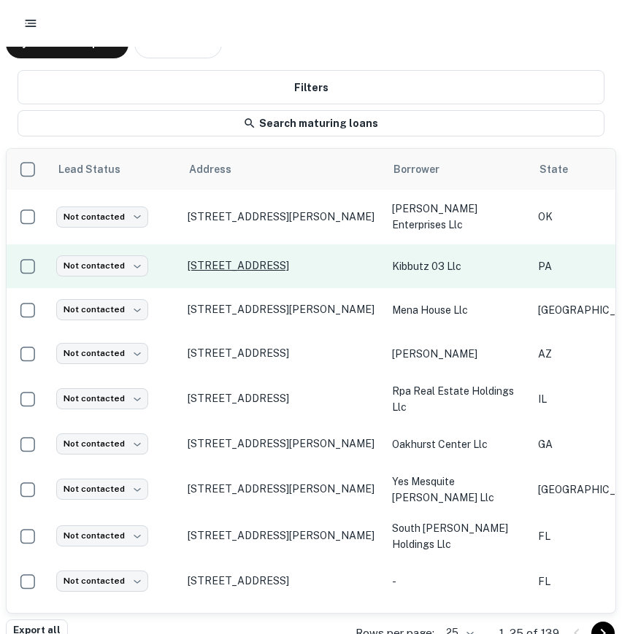
click at [299, 259] on p "833 N 40th St Philadelphia, PA19104" at bounding box center [283, 265] width 190 height 13
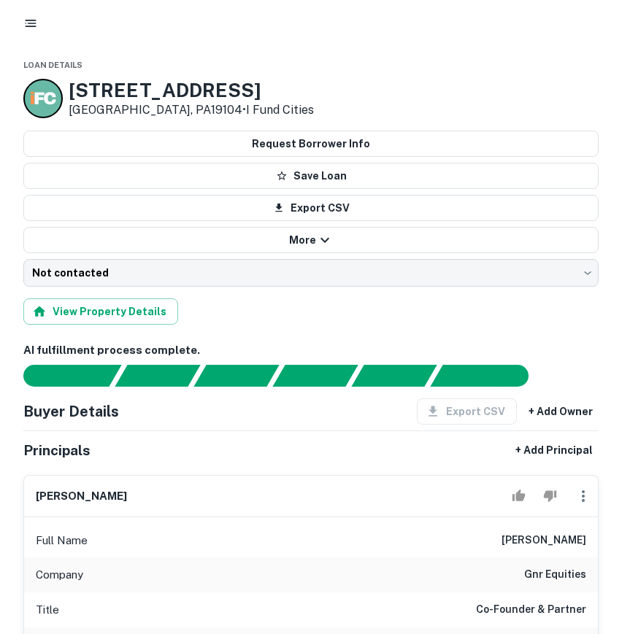
drag, startPoint x: 30, startPoint y: 18, endPoint x: 27, endPoint y: 11, distance: 7.9
click at [30, 18] on icon "button" at bounding box center [30, 23] width 15 height 15
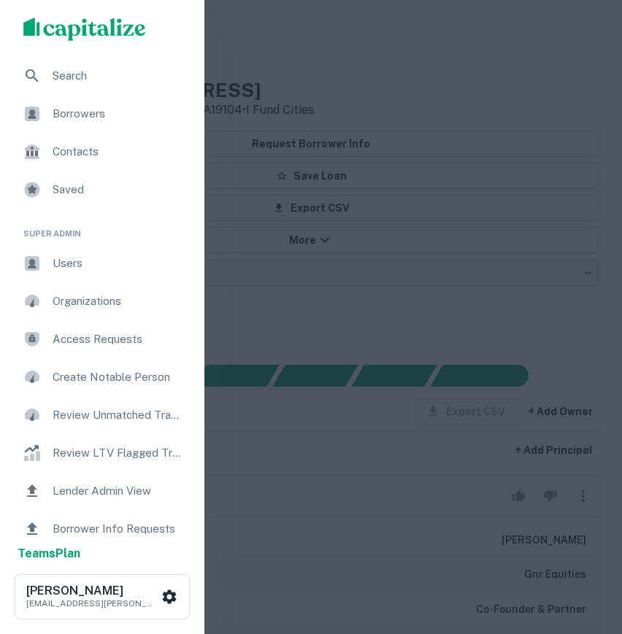
click at [103, 87] on div "Search" at bounding box center [102, 75] width 181 height 35
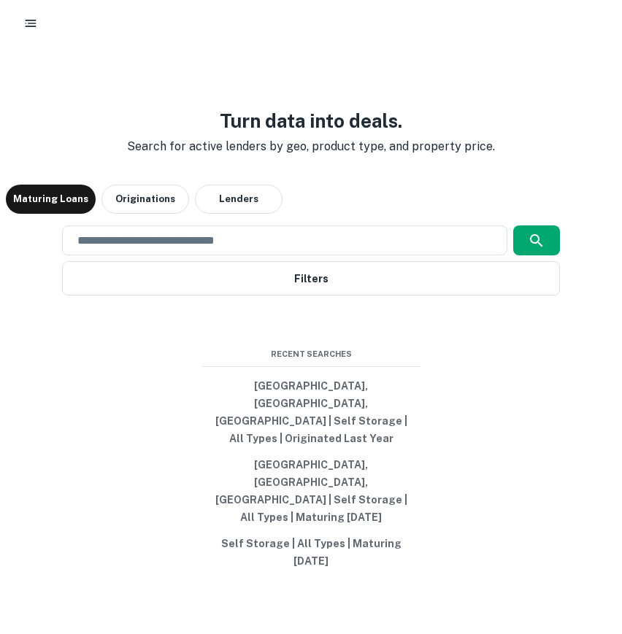
click at [34, 28] on icon "button" at bounding box center [30, 23] width 15 height 15
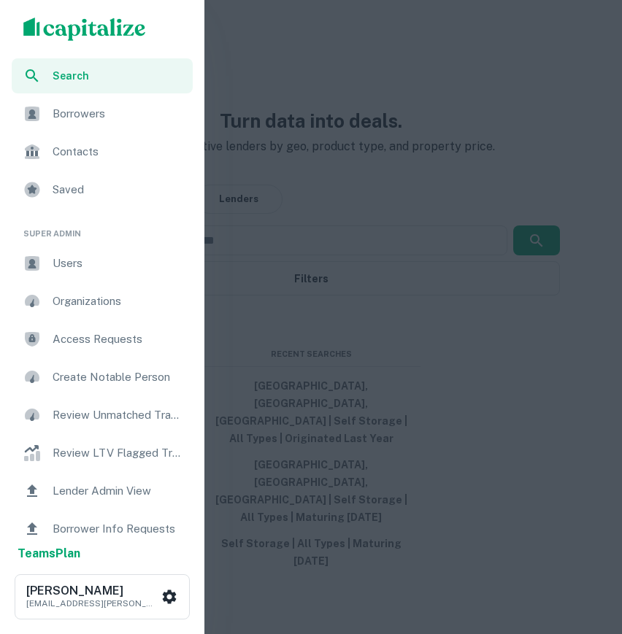
click at [74, 265] on span "Users" at bounding box center [118, 264] width 131 height 18
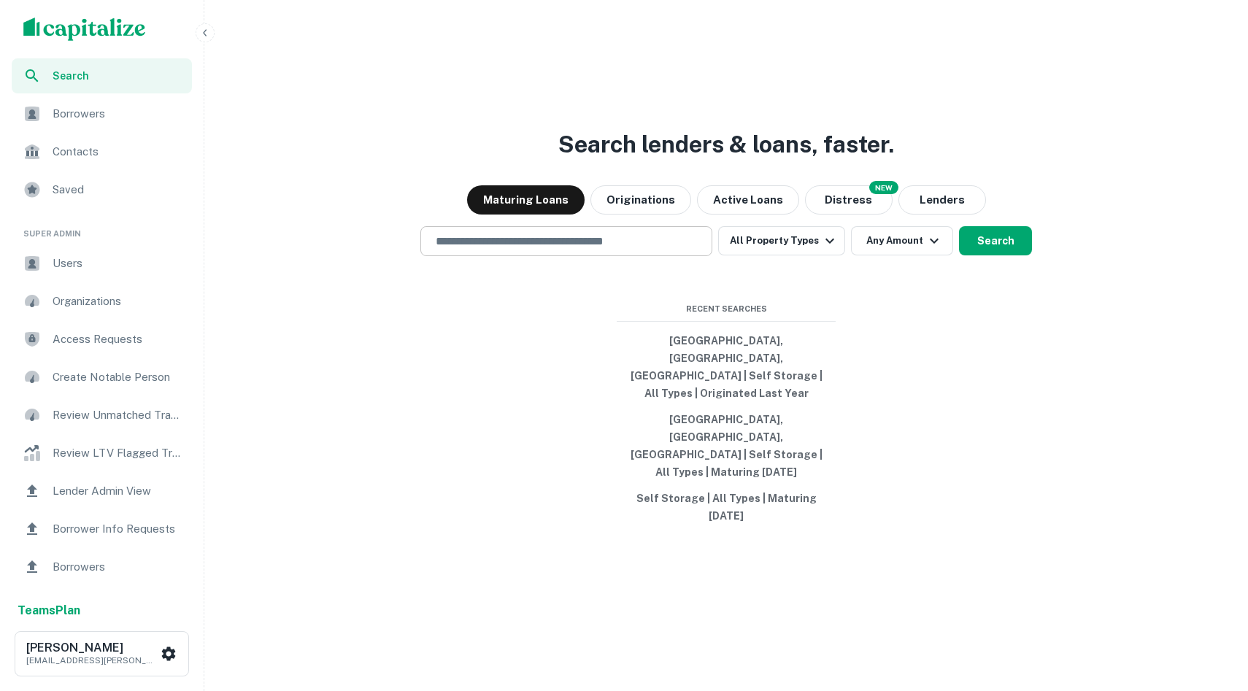
click at [634, 250] on input "text" at bounding box center [566, 241] width 279 height 17
paste input "**********"
type input "**********"
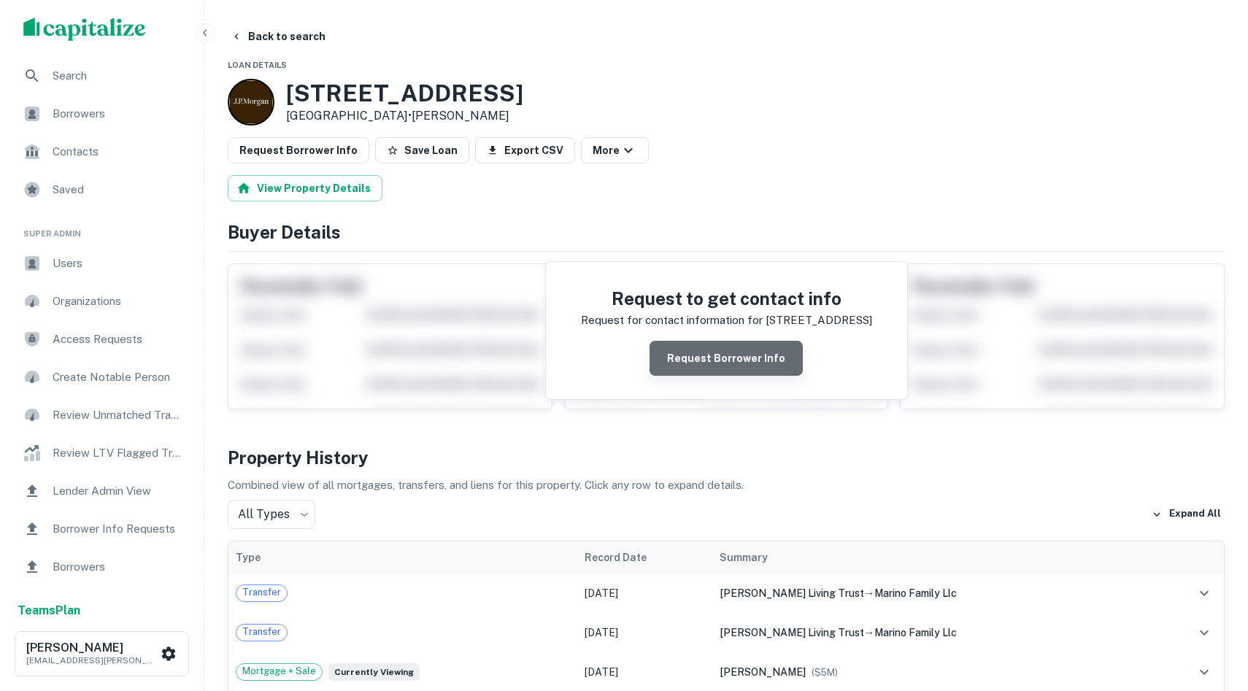
click at [758, 349] on button "Request Borrower Info" at bounding box center [726, 358] width 153 height 35
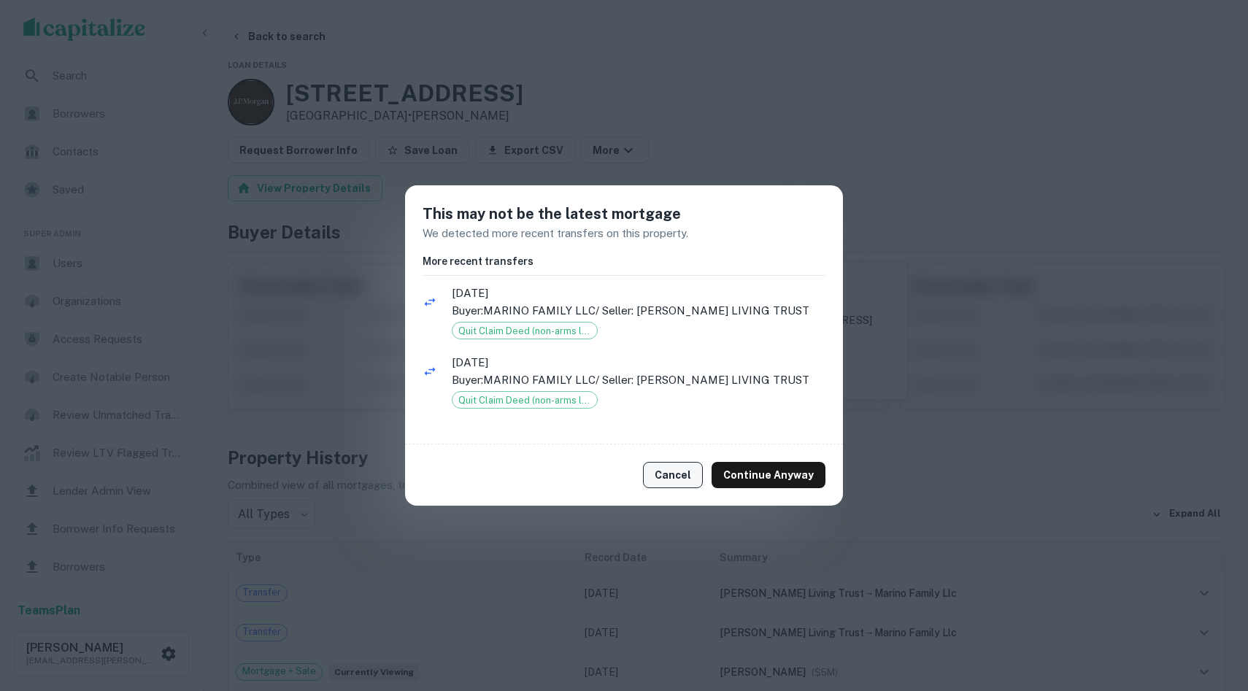
click at [692, 479] on button "Cancel" at bounding box center [673, 475] width 60 height 26
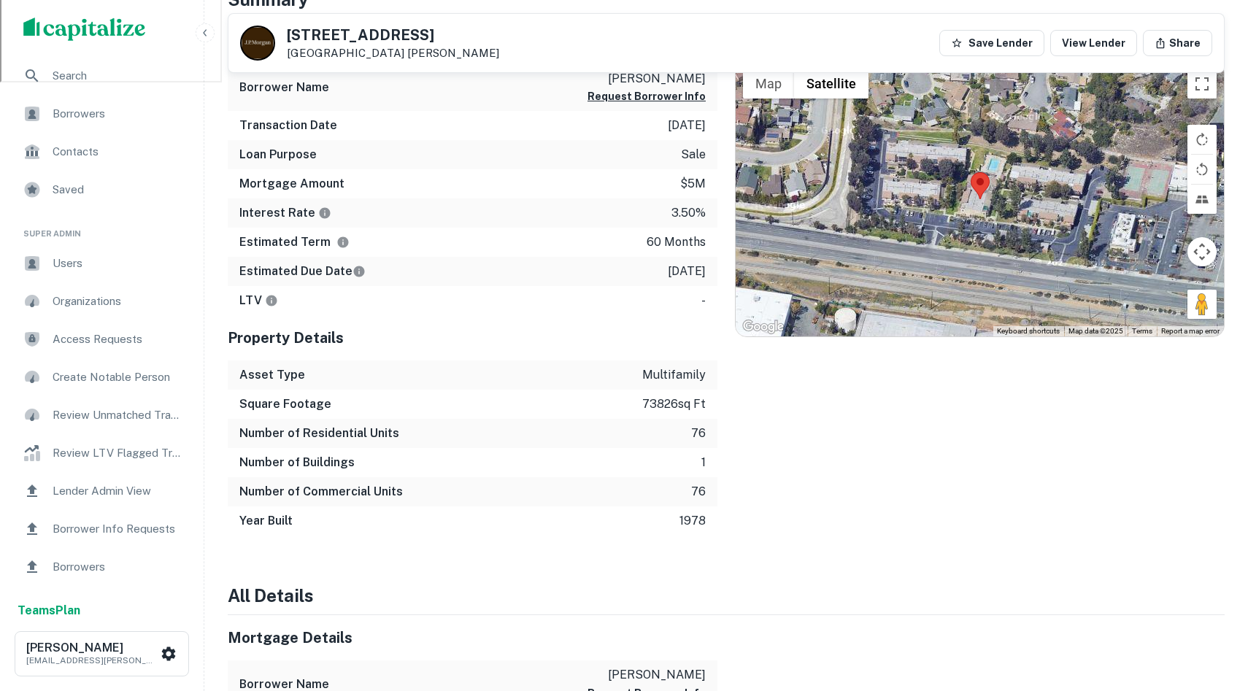
scroll to position [719, 0]
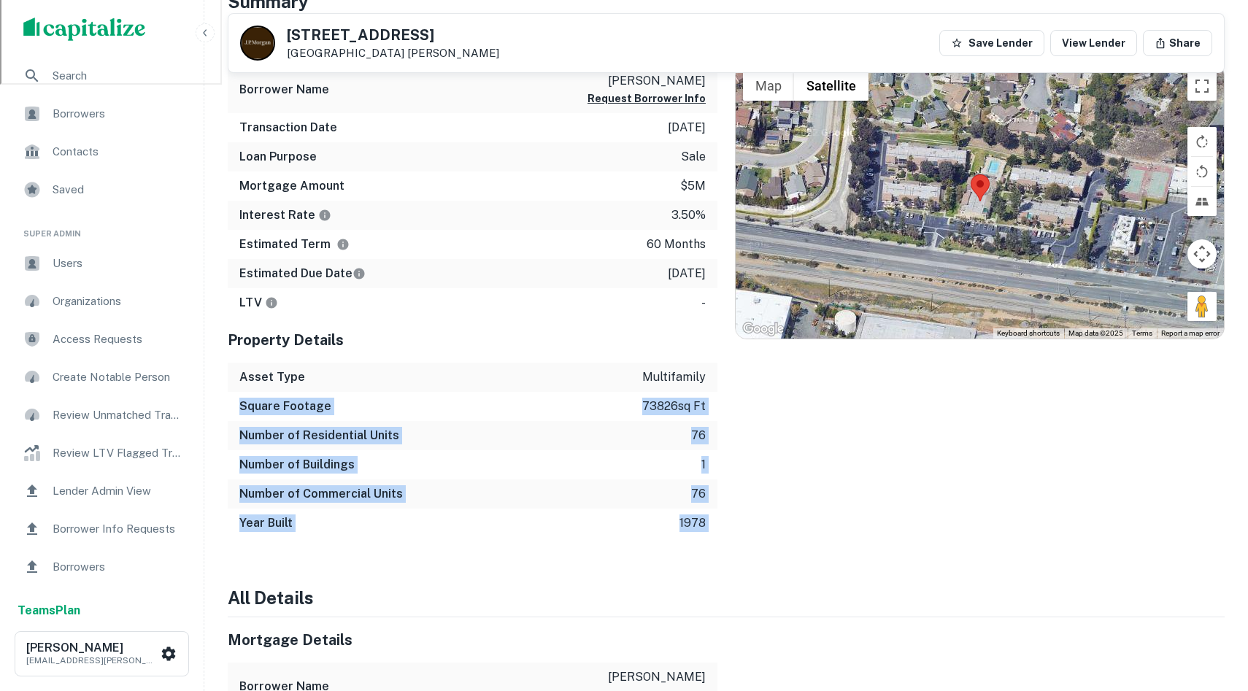
drag, startPoint x: 753, startPoint y: 533, endPoint x: 634, endPoint y: 389, distance: 186.2
click at [634, 389] on div "Mortgage Details Borrower Name [PERSON_NAME] Request Borrower Info Transaction …" at bounding box center [717, 280] width 1015 height 518
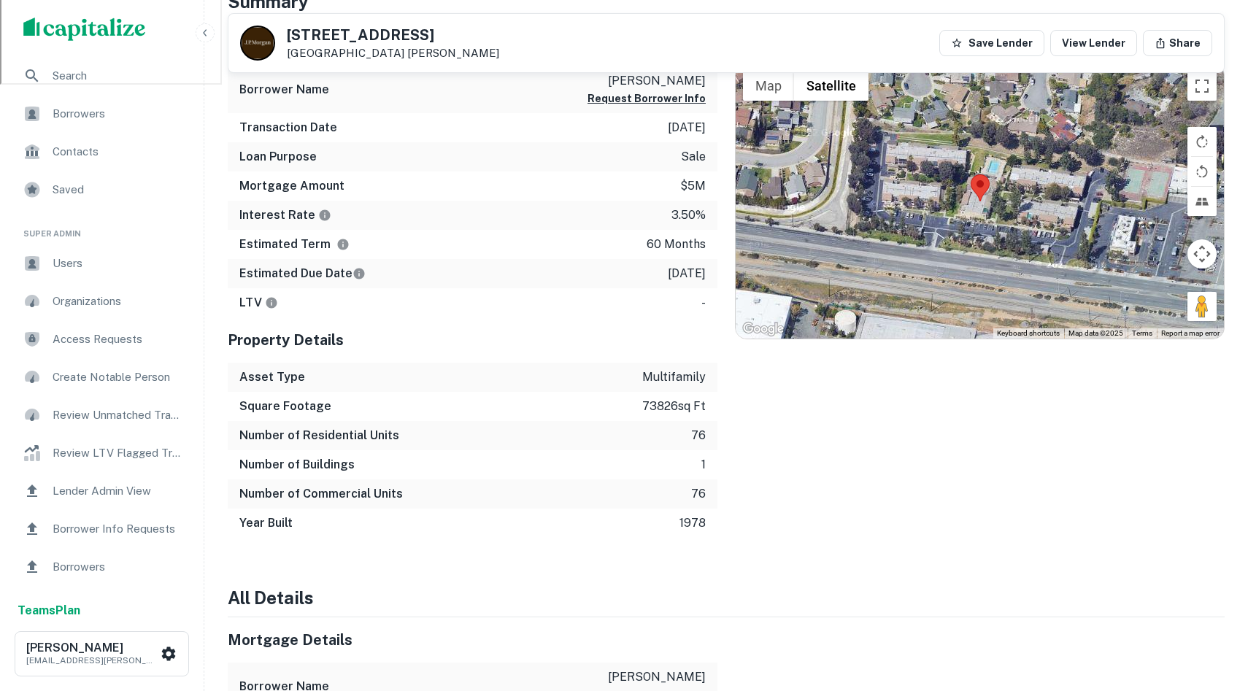
click at [806, 515] on div "Location ← Move left → Move right ↑ Move up ↓ Move down + Zoom in - Zoom out Ho…" at bounding box center [971, 280] width 507 height 518
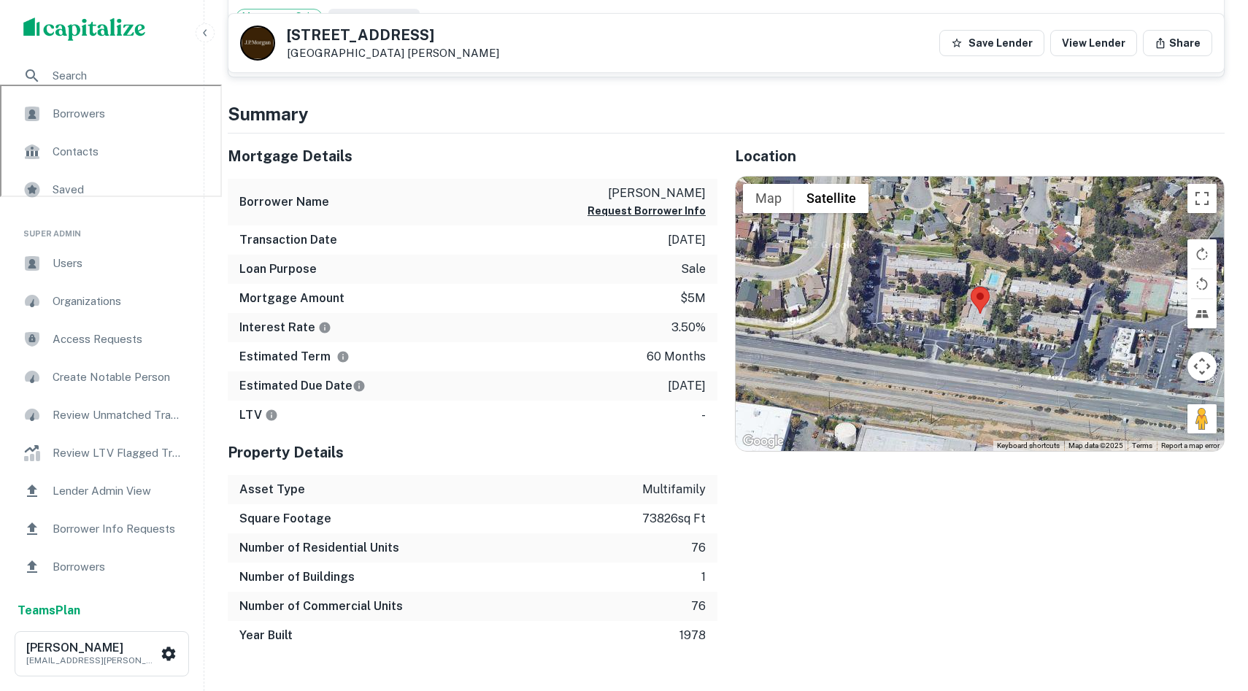
scroll to position [608, 0]
click at [952, 326] on div at bounding box center [980, 312] width 488 height 275
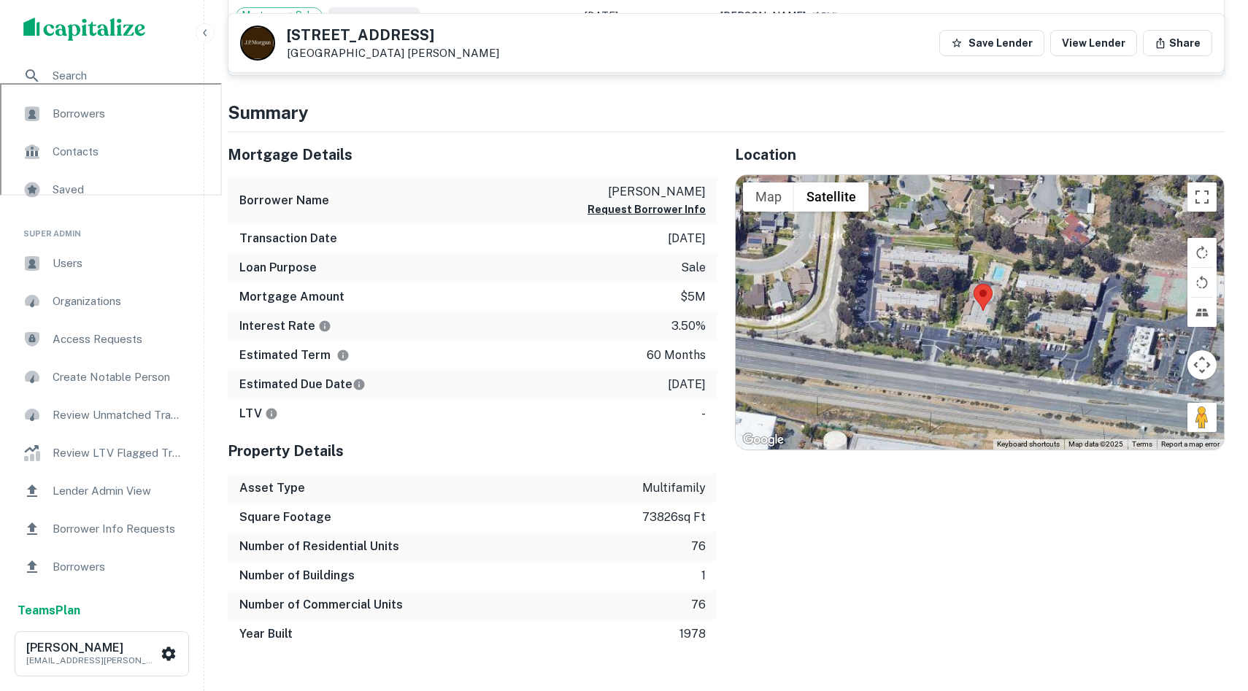
click at [952, 326] on div at bounding box center [980, 312] width 488 height 275
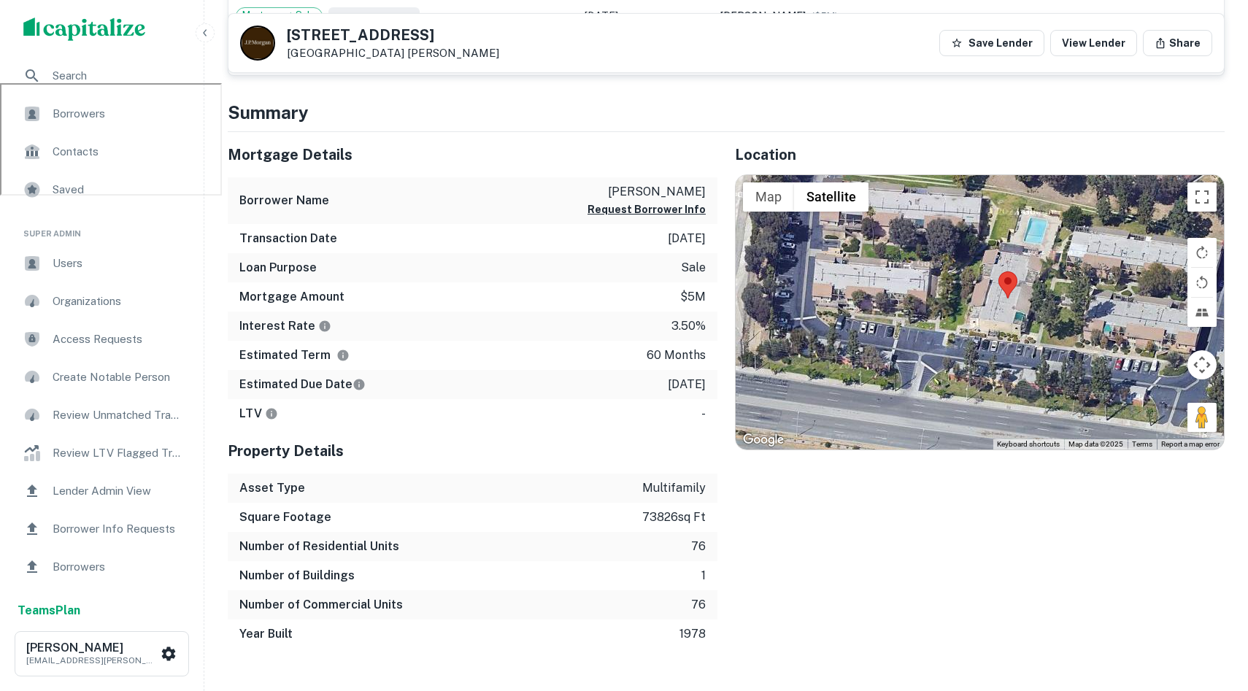
click at [1023, 304] on div at bounding box center [980, 312] width 488 height 275
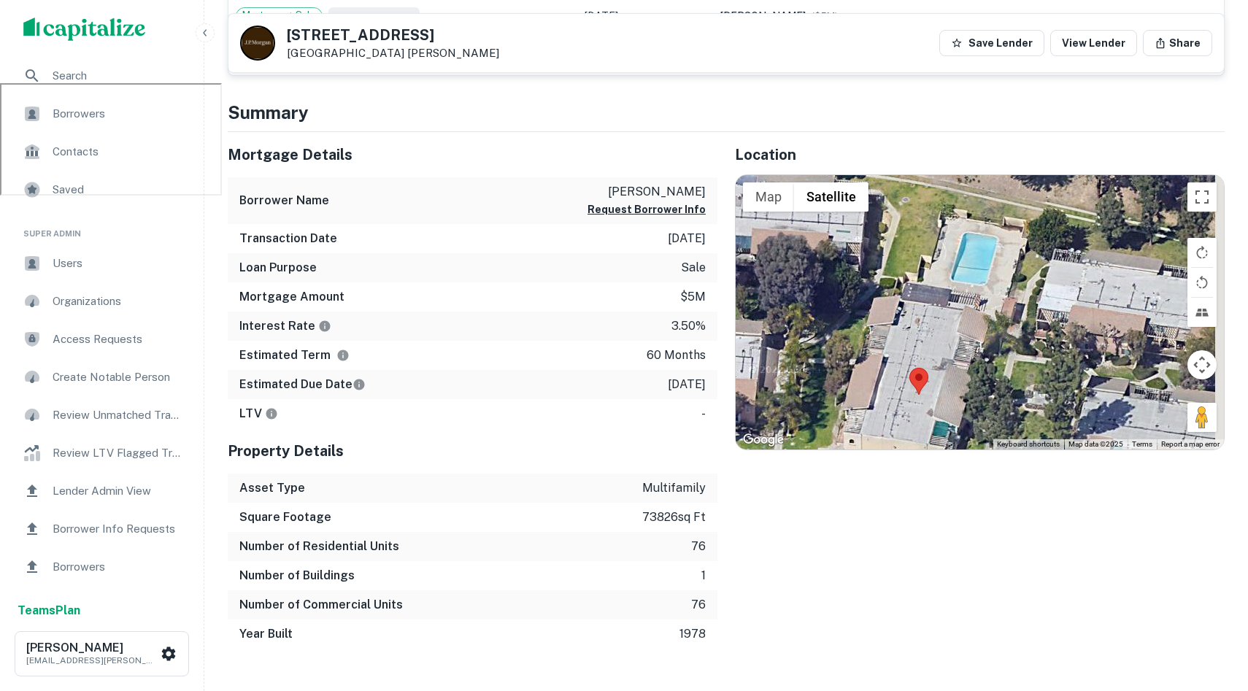
drag, startPoint x: 1022, startPoint y: 310, endPoint x: 945, endPoint y: 415, distance: 130.1
click at [946, 415] on div at bounding box center [980, 312] width 488 height 275
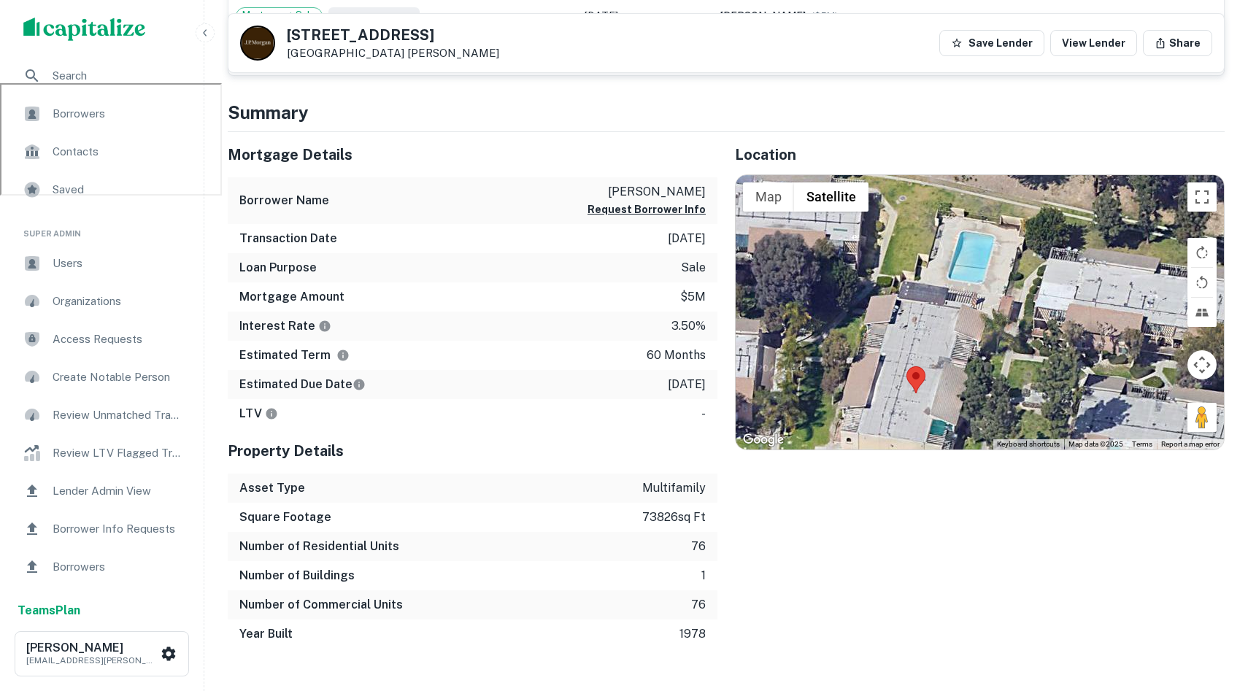
drag, startPoint x: 945, startPoint y: 415, endPoint x: 924, endPoint y: 435, distance: 29.5
click at [926, 433] on div at bounding box center [980, 312] width 488 height 275
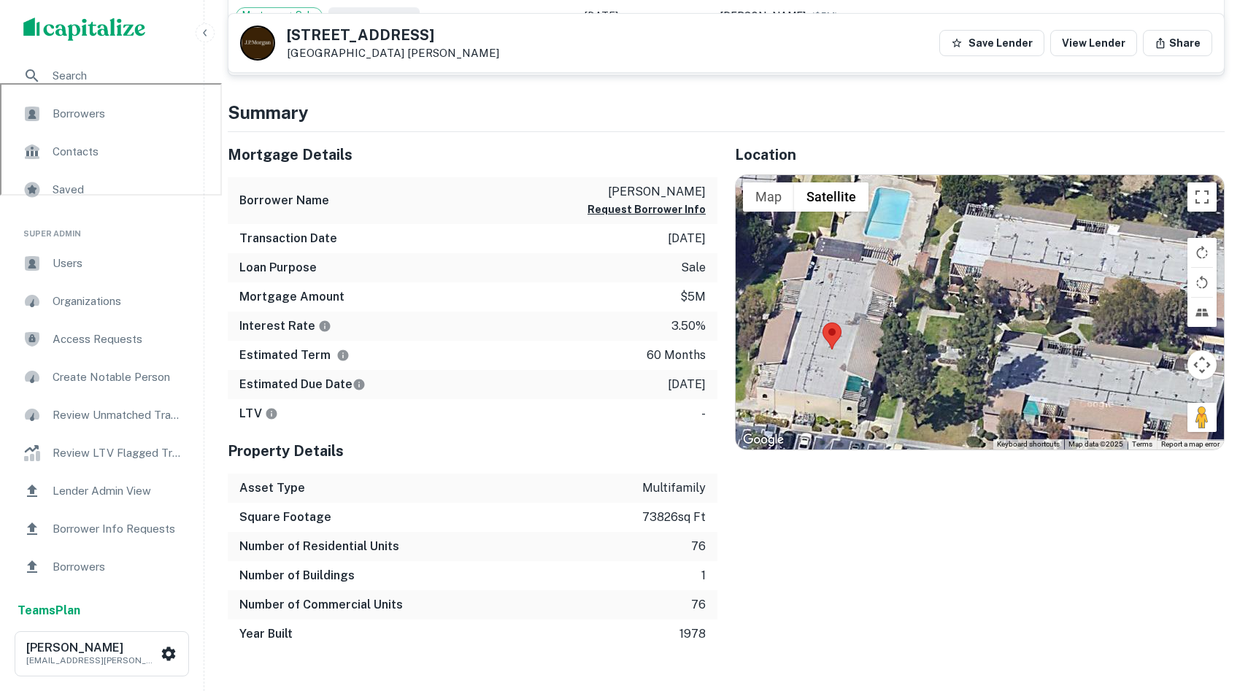
drag, startPoint x: 948, startPoint y: 377, endPoint x: 1016, endPoint y: 191, distance: 198.9
click at [1016, 191] on div at bounding box center [980, 312] width 488 height 275
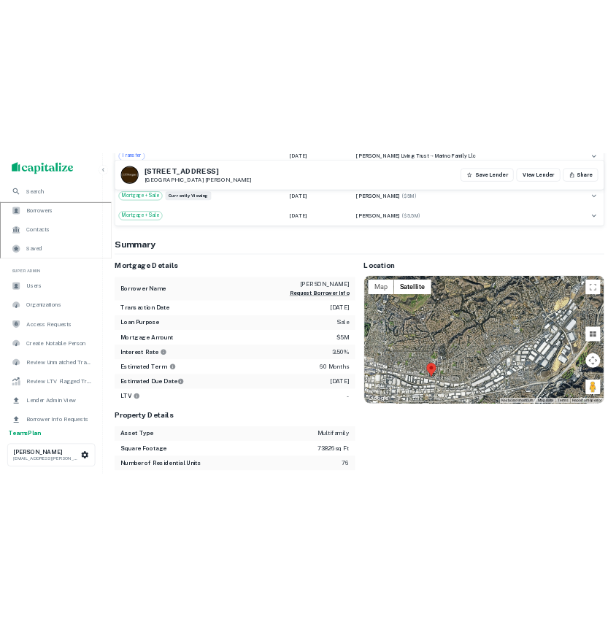
scroll to position [0, 0]
